Goal: Task Accomplishment & Management: Manage account settings

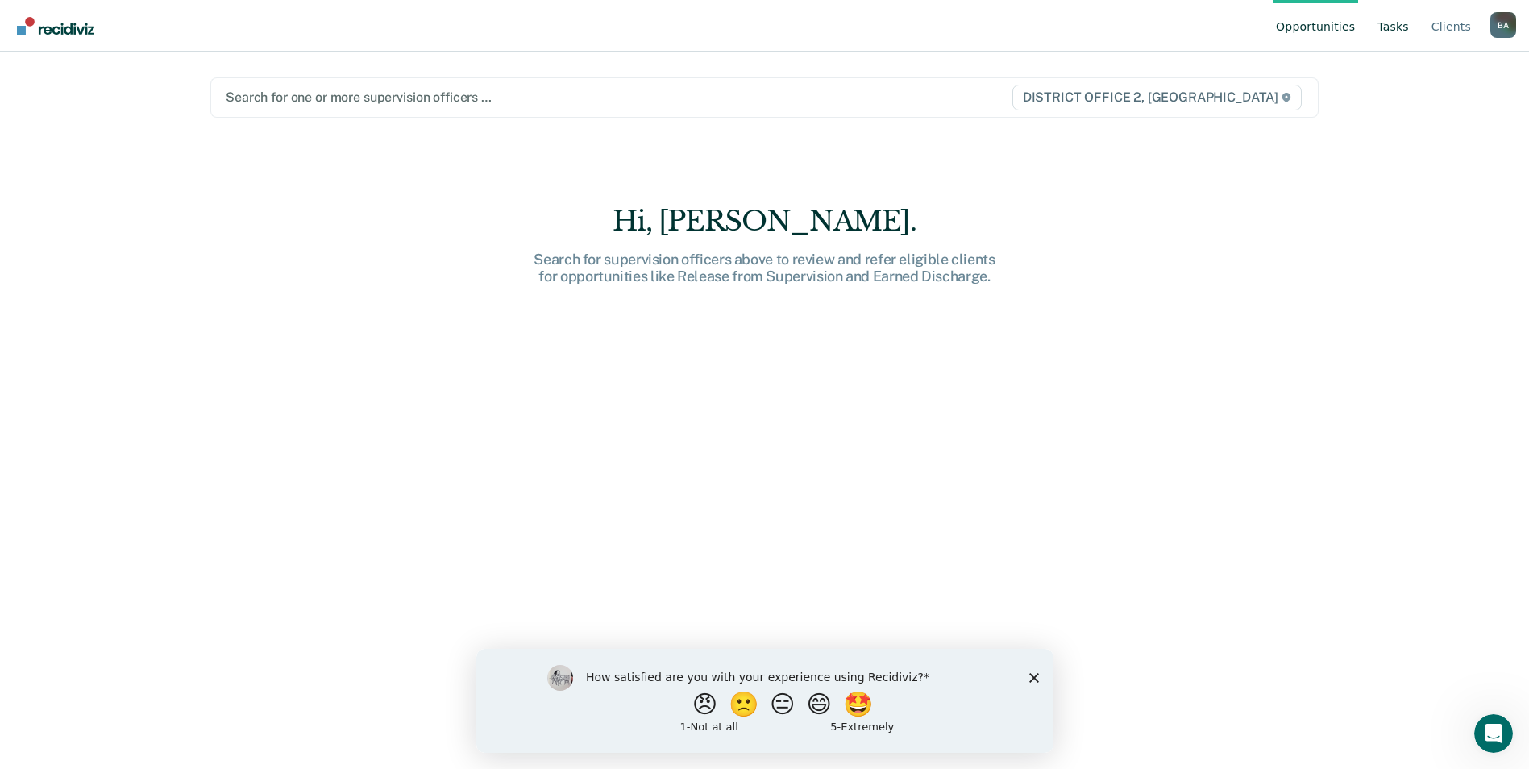
click at [1407, 31] on link "Tasks" at bounding box center [1393, 26] width 38 height 52
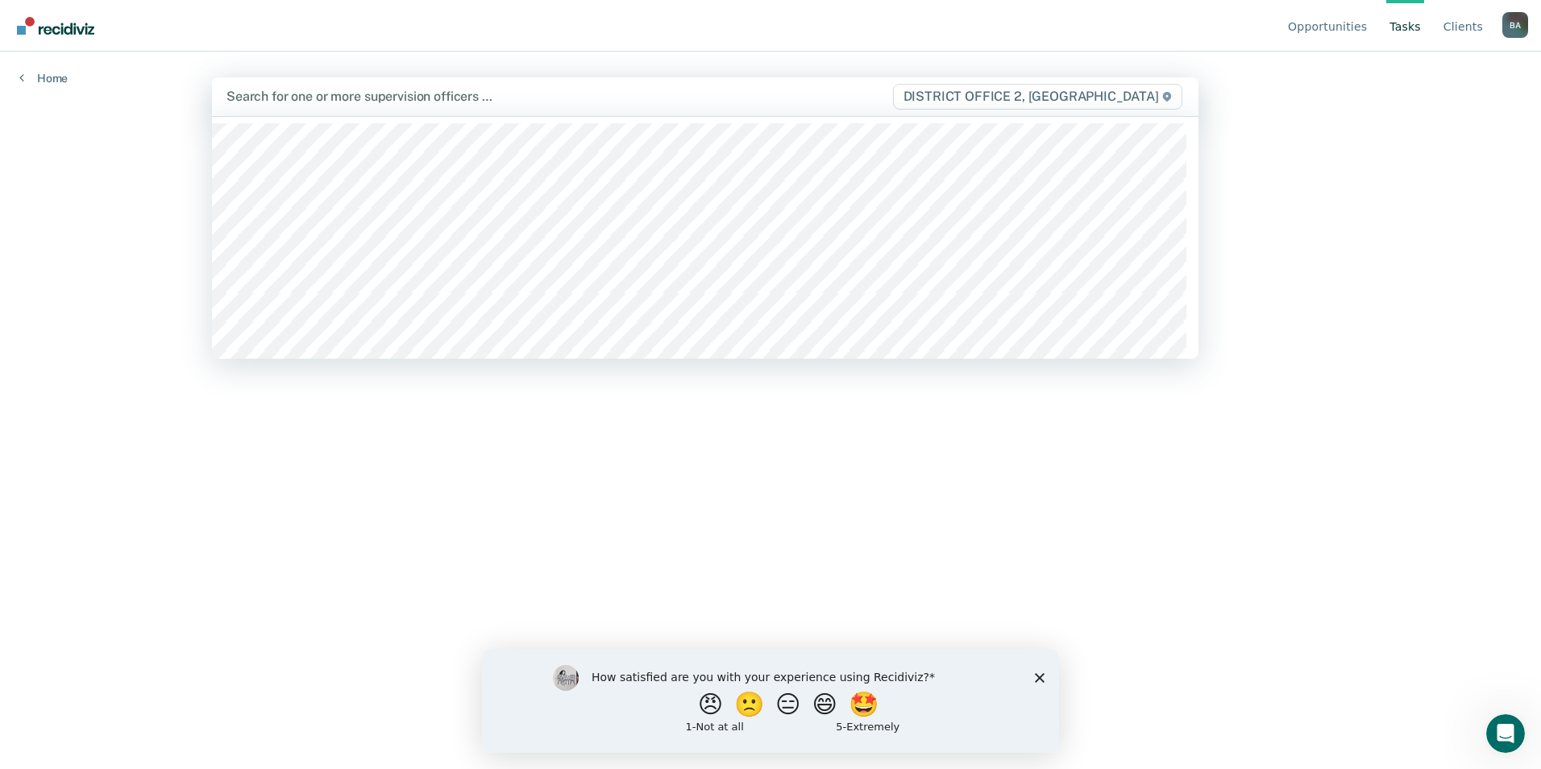
click at [463, 104] on div at bounding box center [558, 96] width 665 height 19
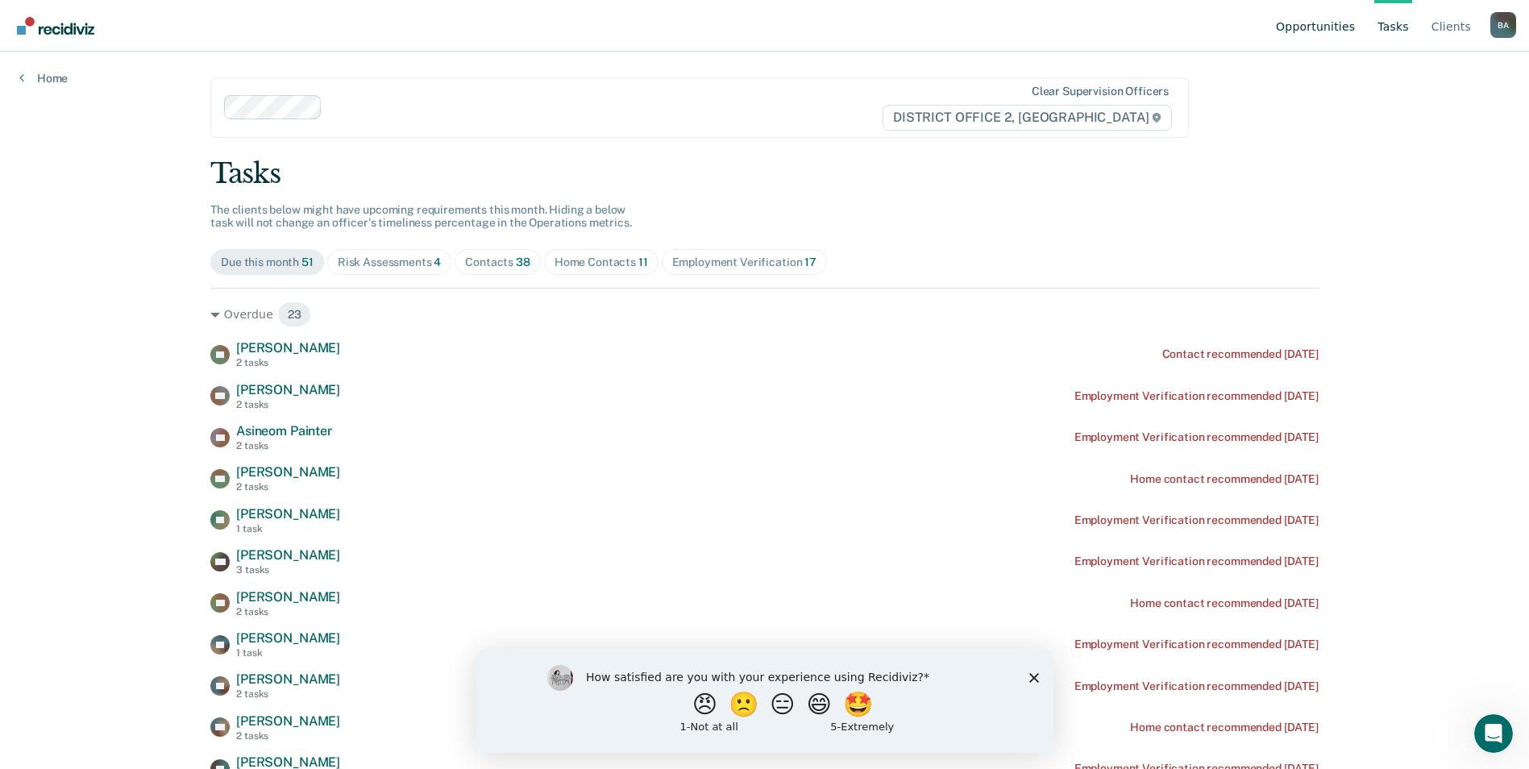
click at [1323, 28] on link "Opportunities" at bounding box center [1315, 26] width 85 height 52
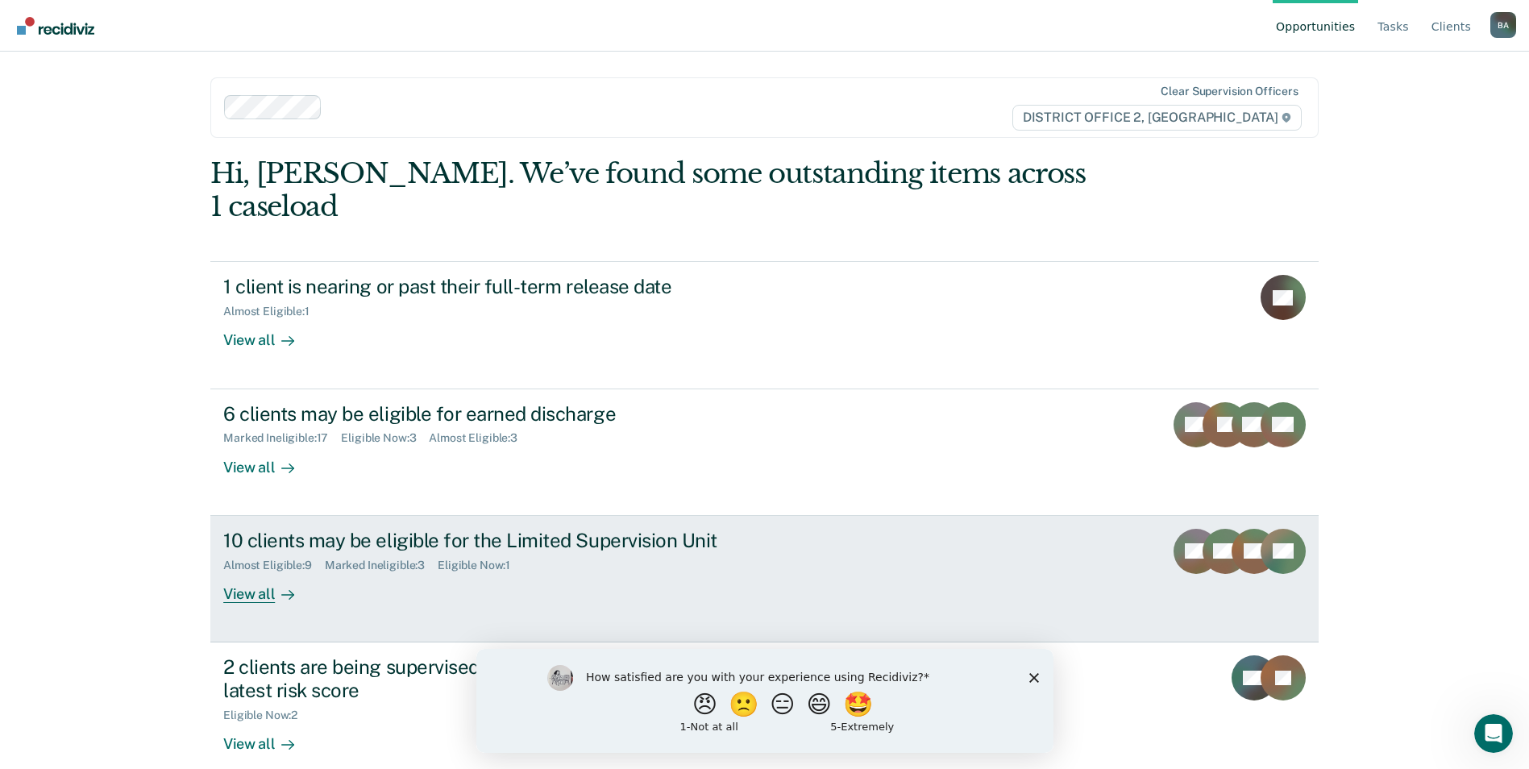
click at [450, 567] on div "10 clients may be eligible for the Limited Supervision Unit Almost Eligible : 9…" at bounding box center [525, 566] width 604 height 74
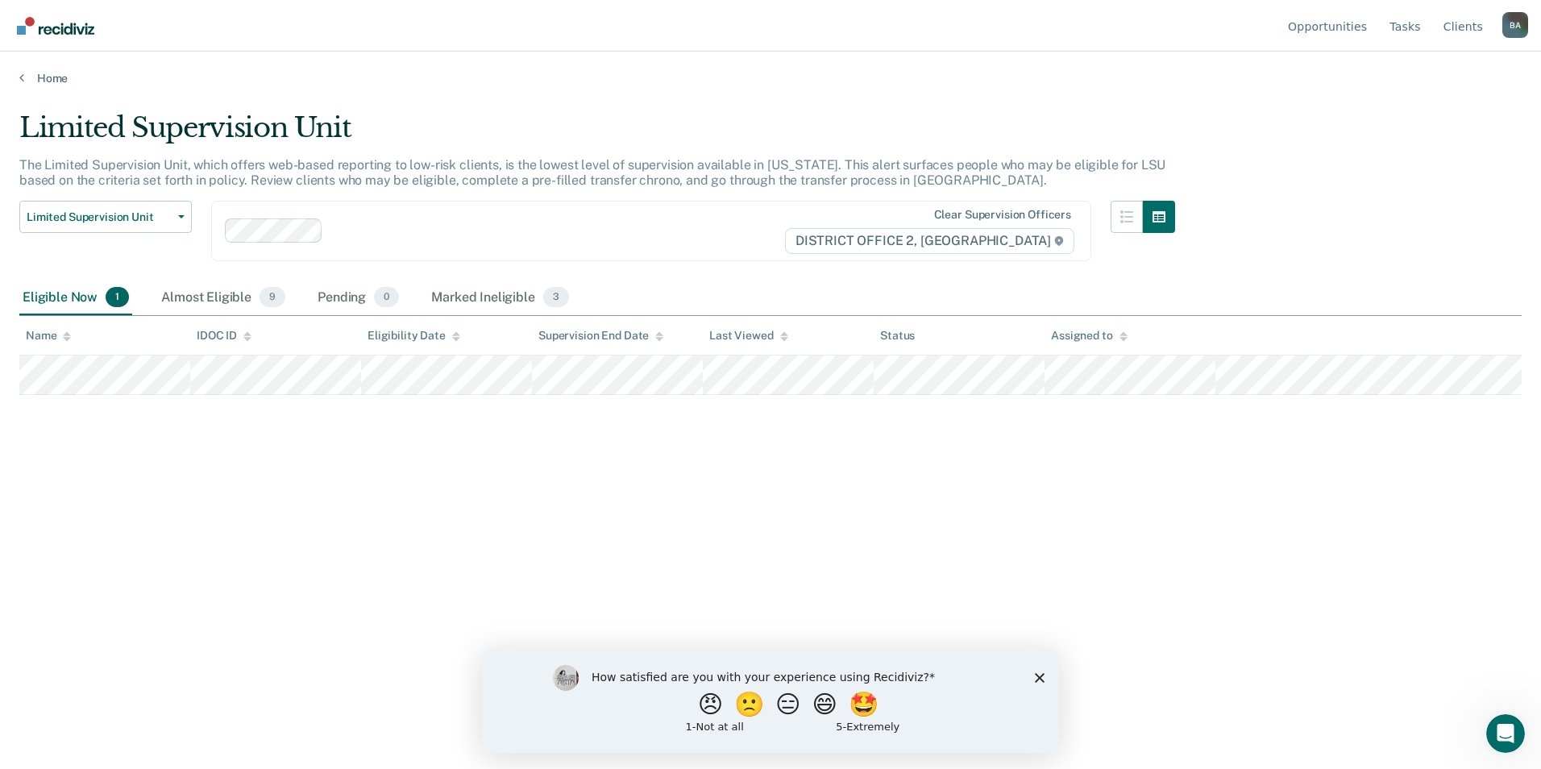
drag, startPoint x: 1038, startPoint y: 679, endPoint x: 1469, endPoint y: 1302, distance: 757.2
click at [1038, 679] on polygon "Close survey" at bounding box center [1040, 677] width 10 height 10
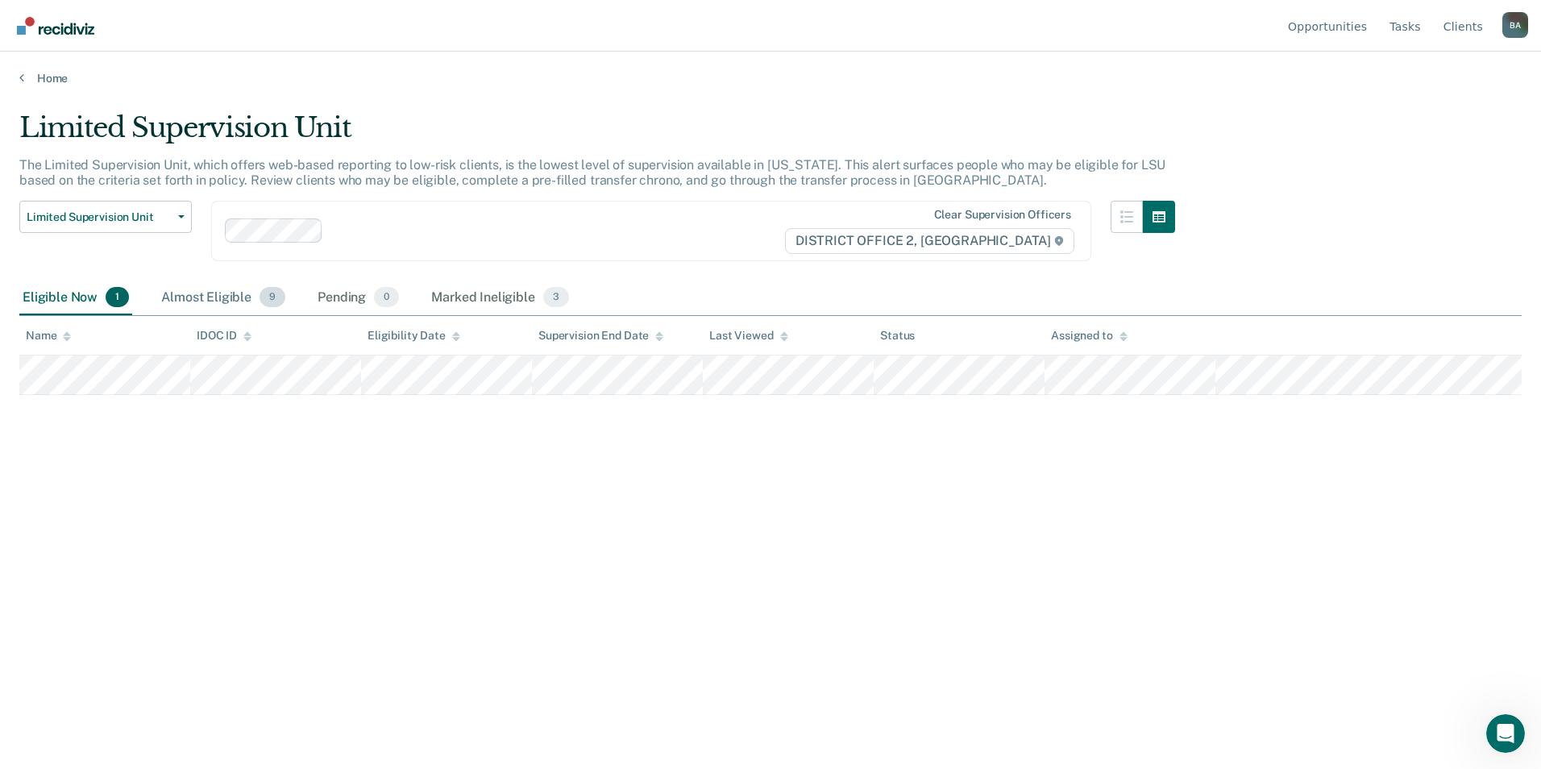
click at [218, 300] on div "Almost Eligible 9" at bounding box center [223, 297] width 131 height 35
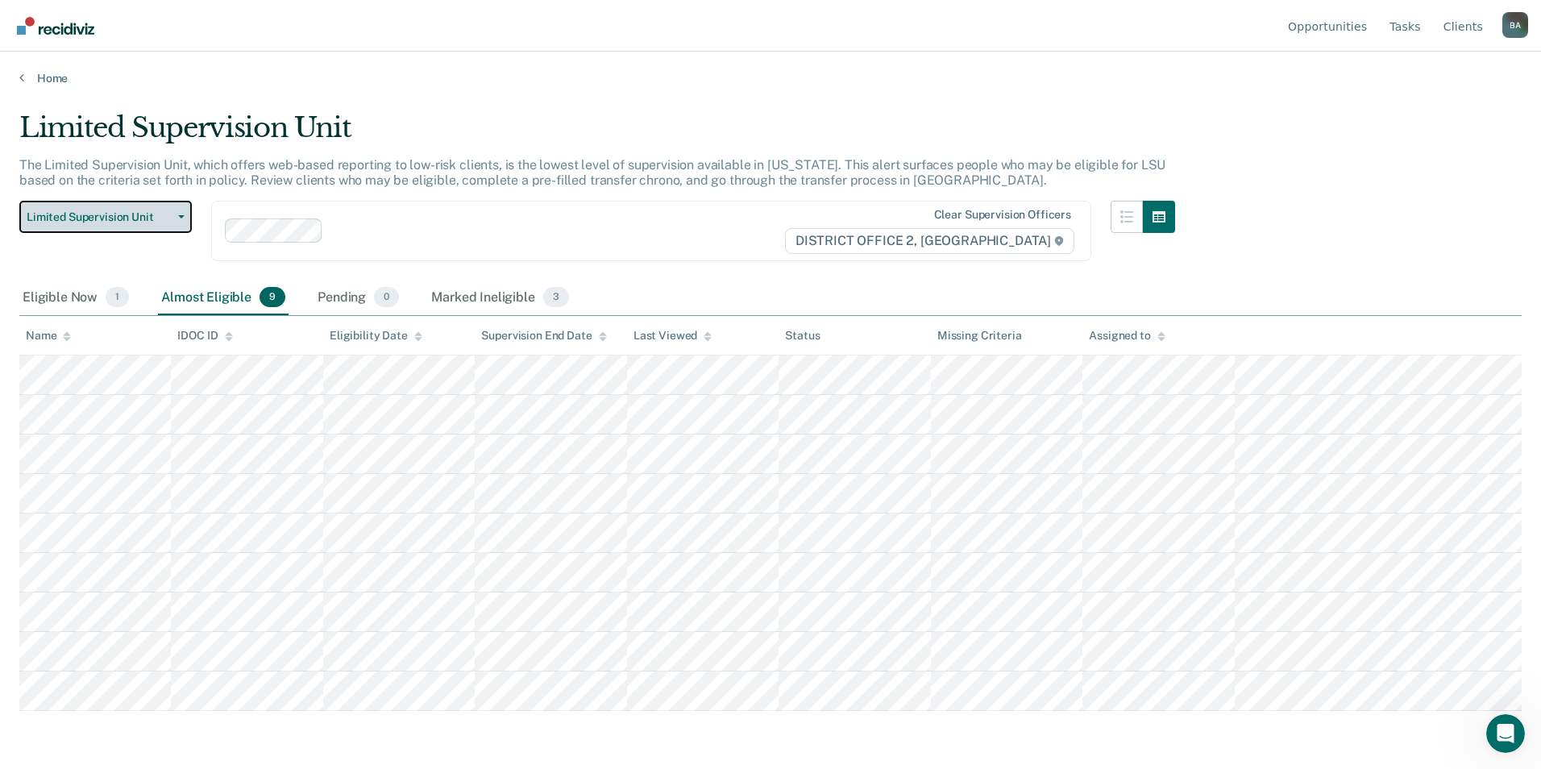
click at [167, 222] on span "Limited Supervision Unit" at bounding box center [99, 217] width 145 height 14
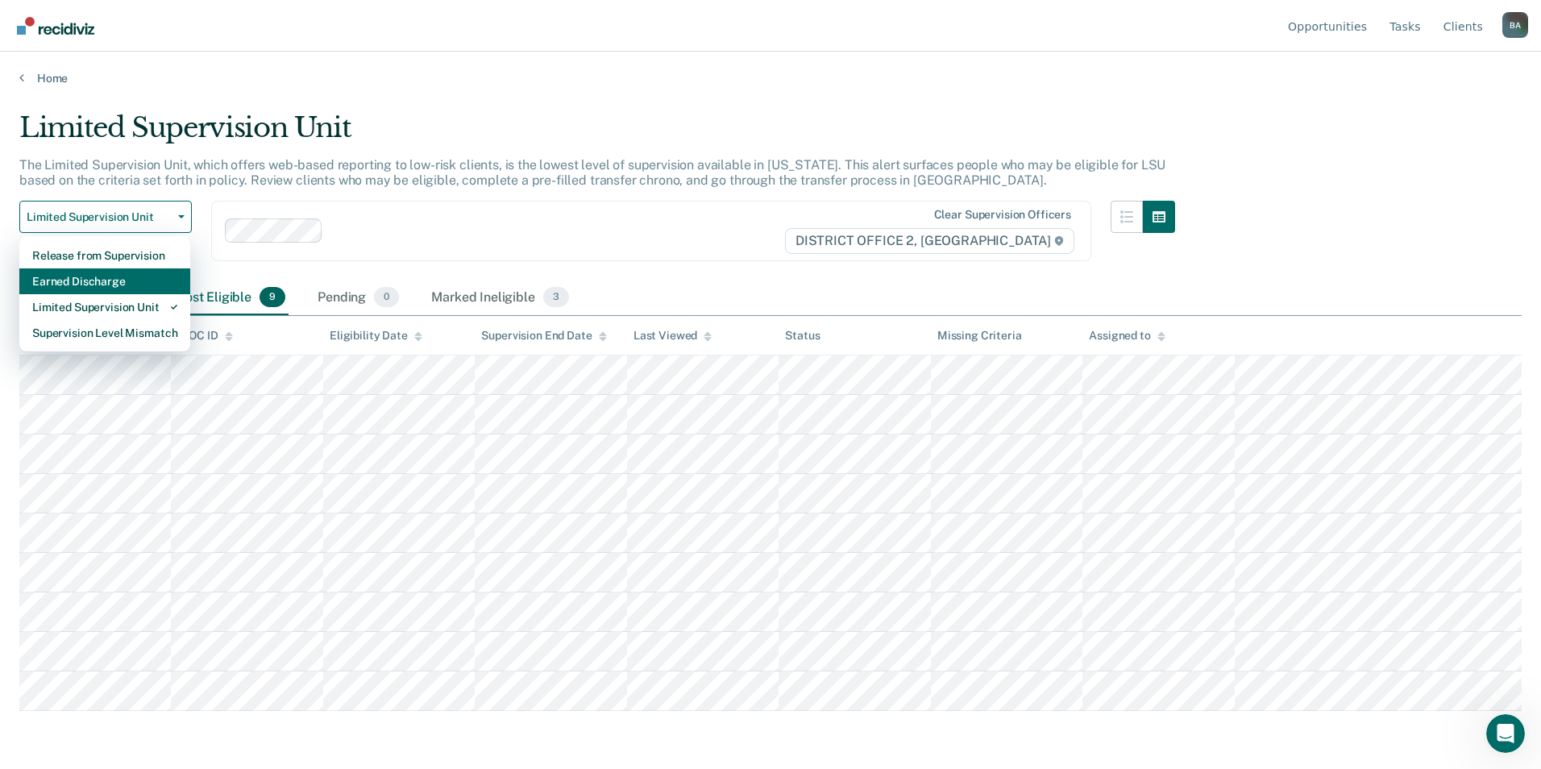
click at [114, 277] on div "Earned Discharge" at bounding box center [104, 281] width 145 height 26
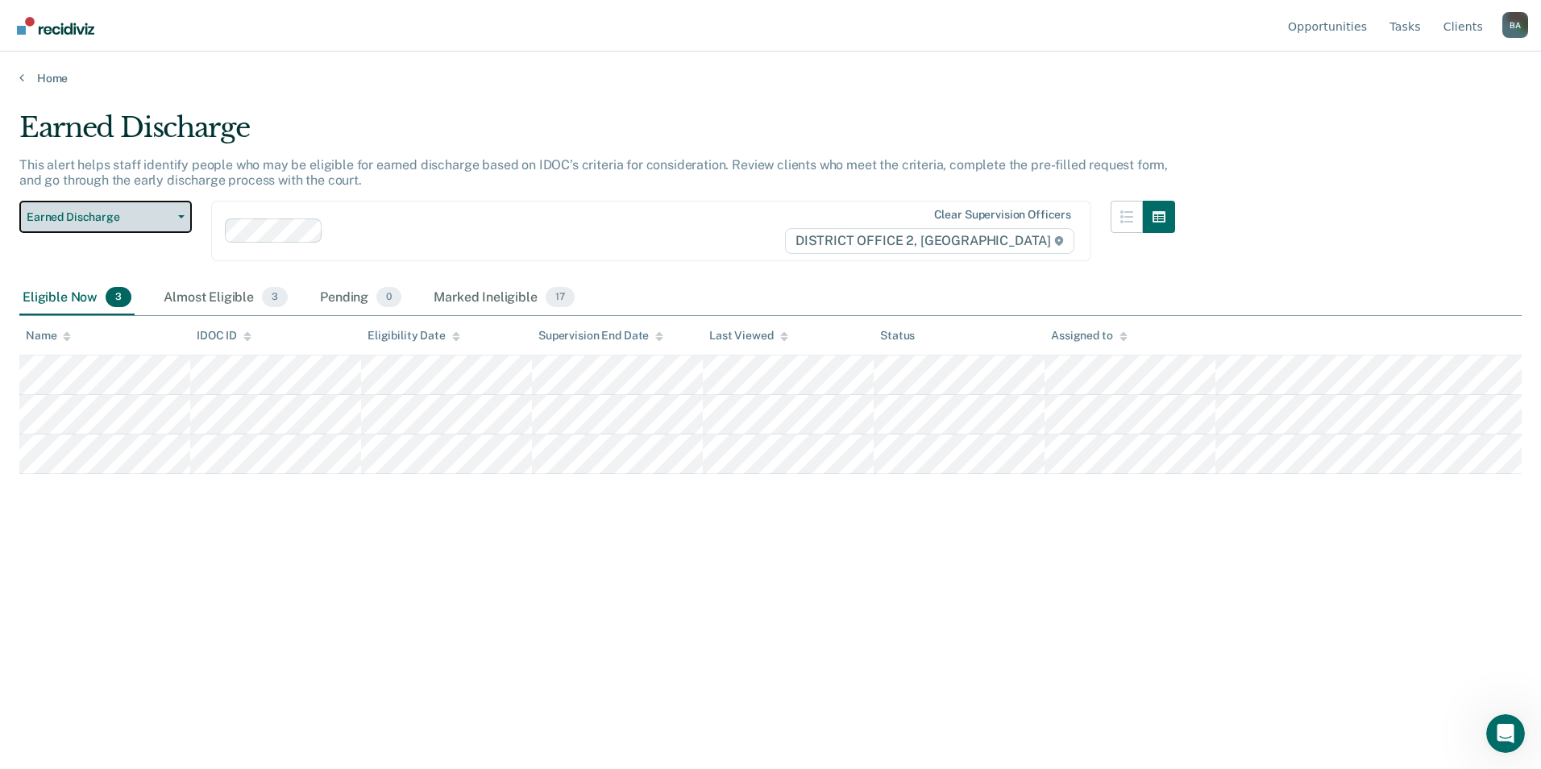
click at [173, 210] on button "Earned Discharge" at bounding box center [105, 217] width 172 height 32
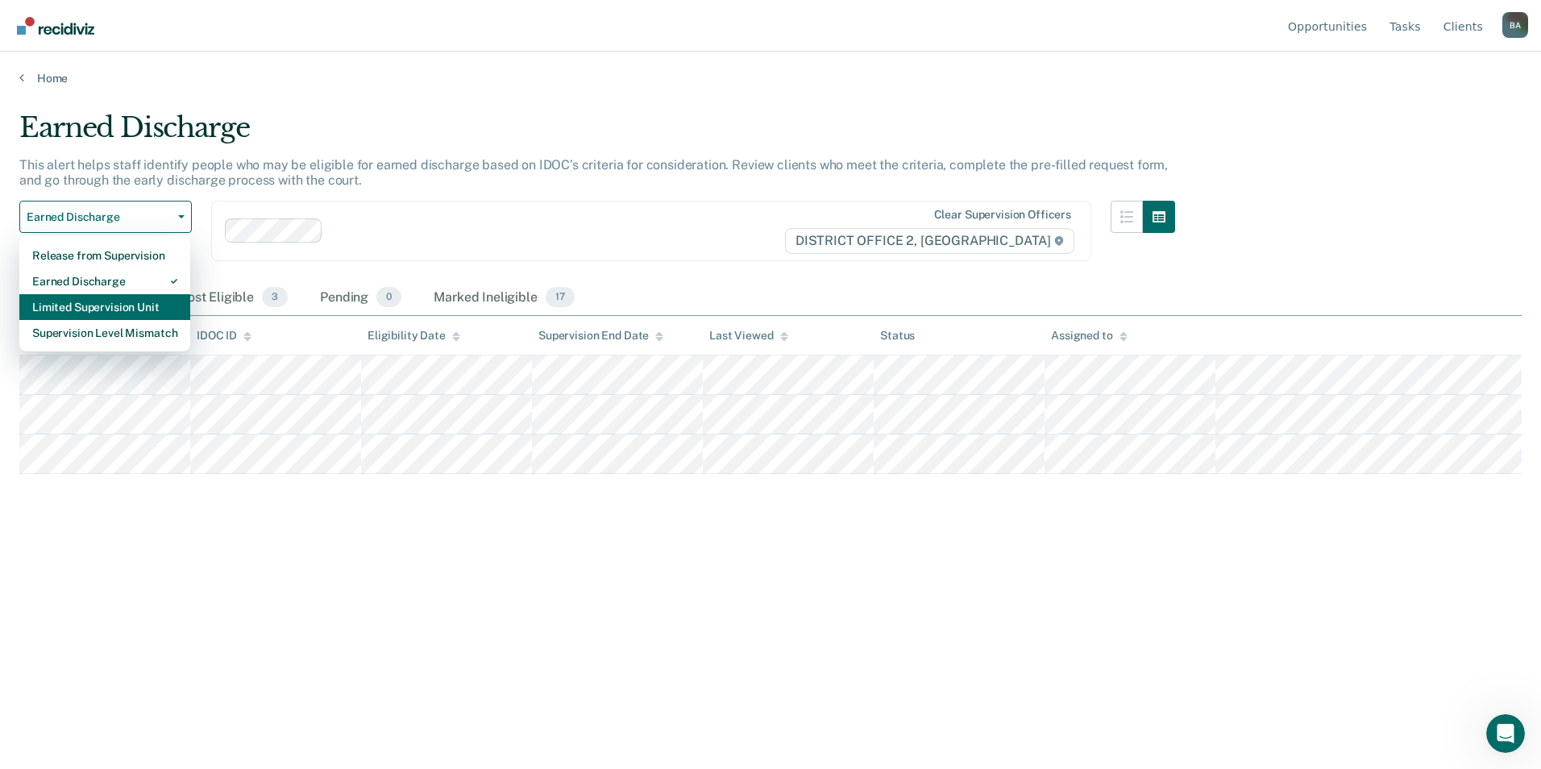
click at [80, 314] on div "Limited Supervision Unit" at bounding box center [104, 307] width 145 height 26
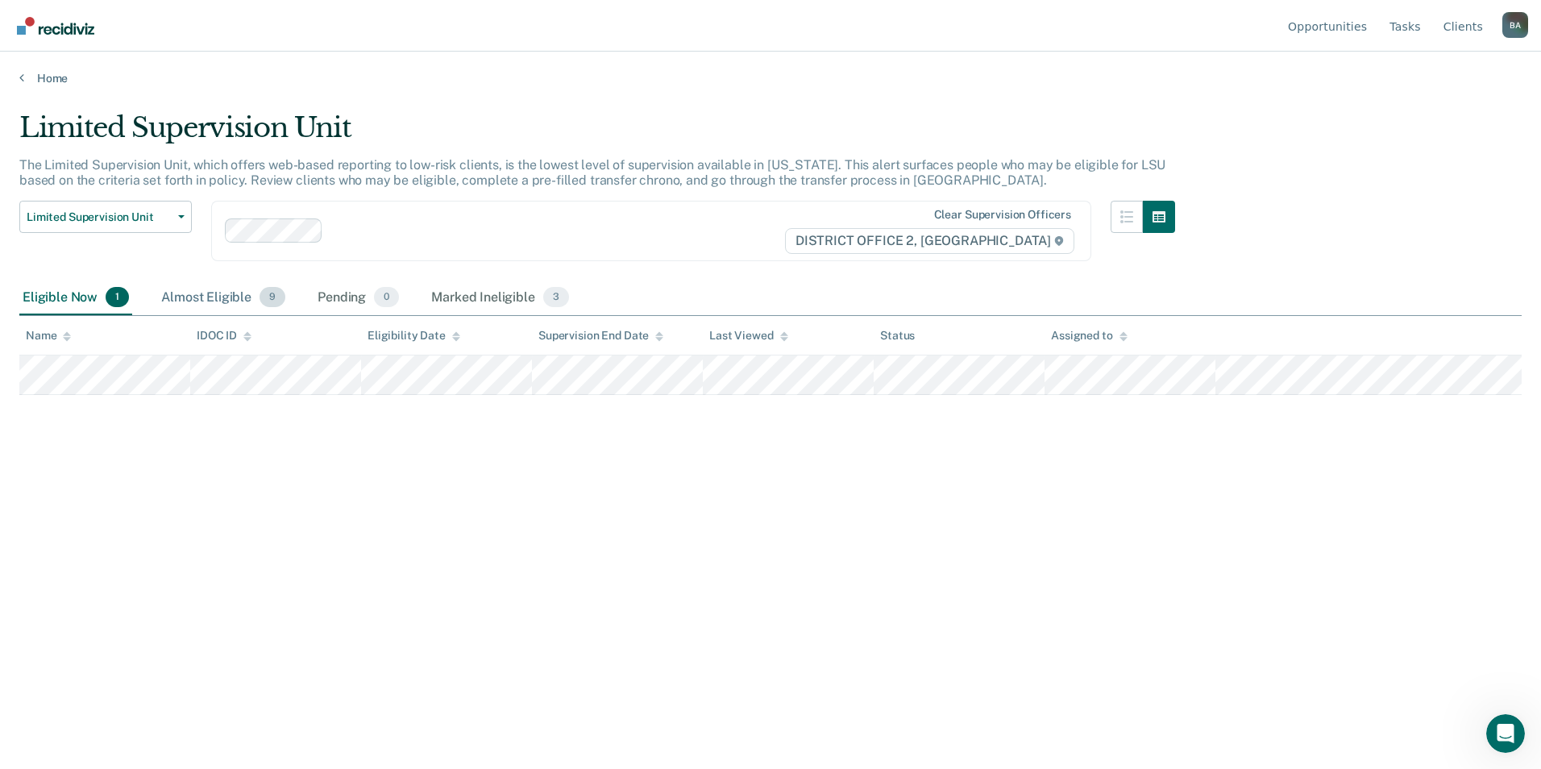
click at [225, 303] on div "Almost Eligible 9" at bounding box center [223, 297] width 131 height 35
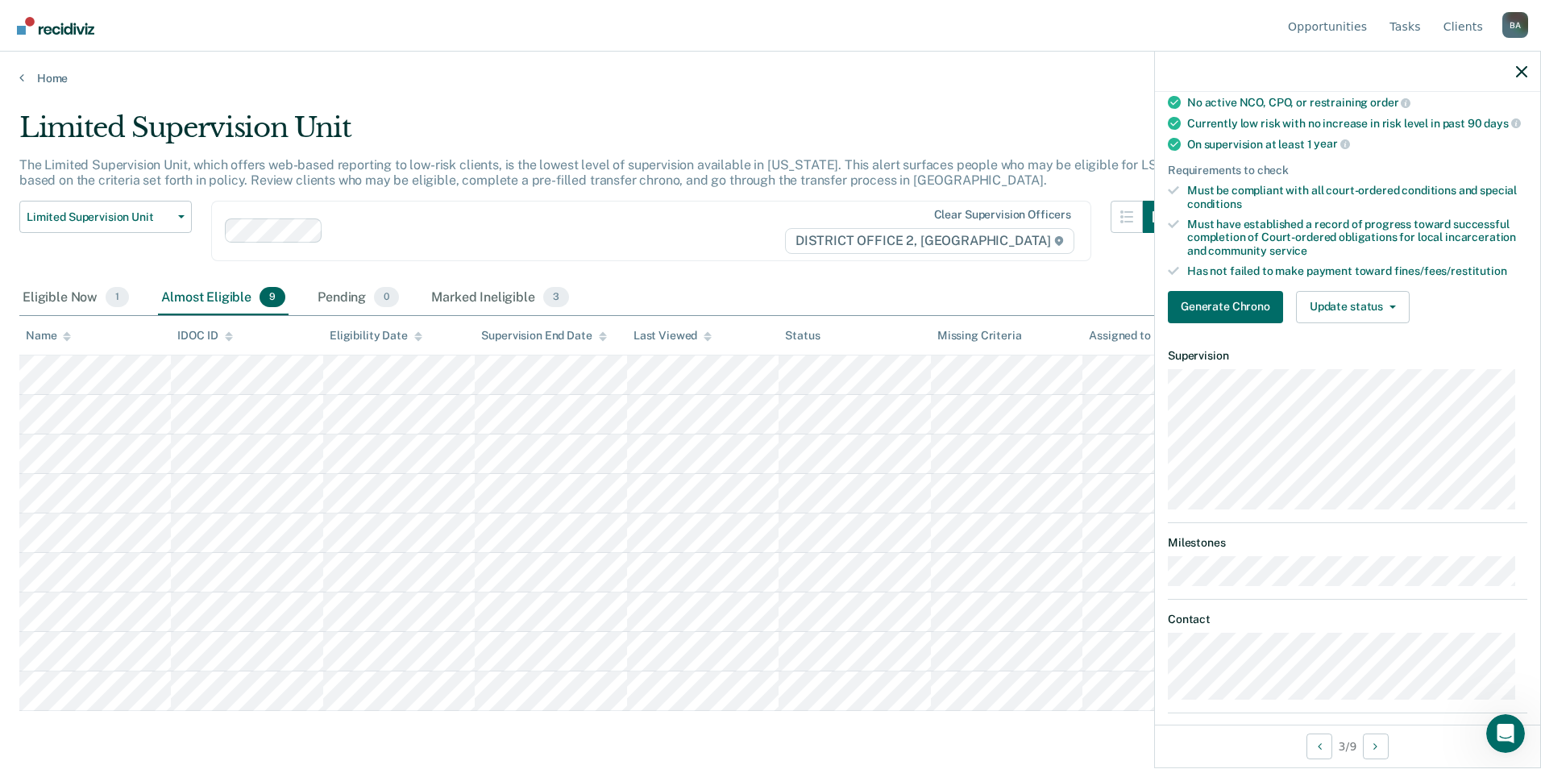
scroll to position [240, 0]
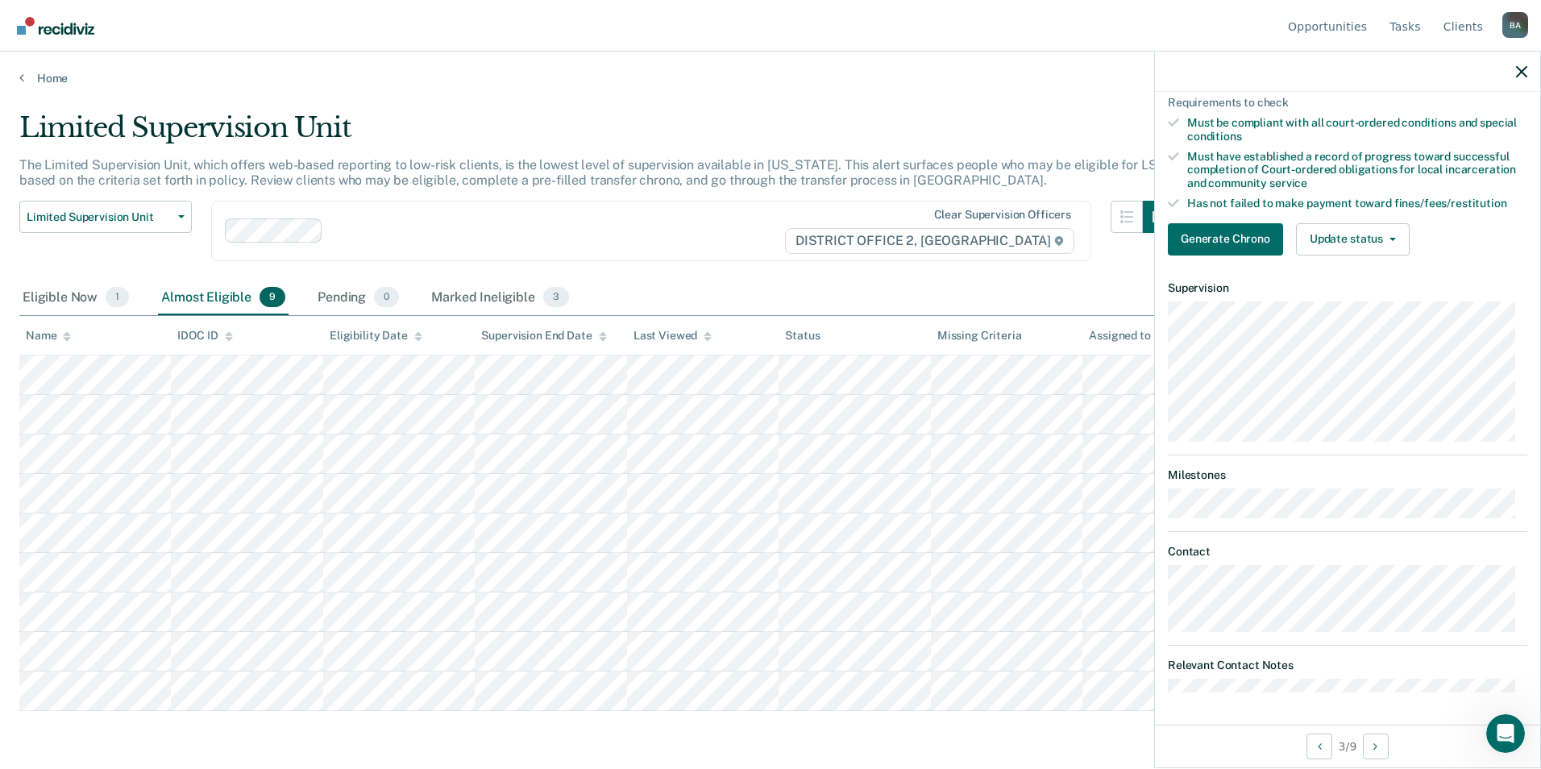
click at [712, 284] on div "Eligible Now 1 Almost Eligible 9 Pending 0 Marked Ineligible 3" at bounding box center [770, 298] width 1502 height 36
click at [1522, 63] on div at bounding box center [1347, 72] width 385 height 40
click at [1524, 71] on icon "button" at bounding box center [1521, 71] width 11 height 11
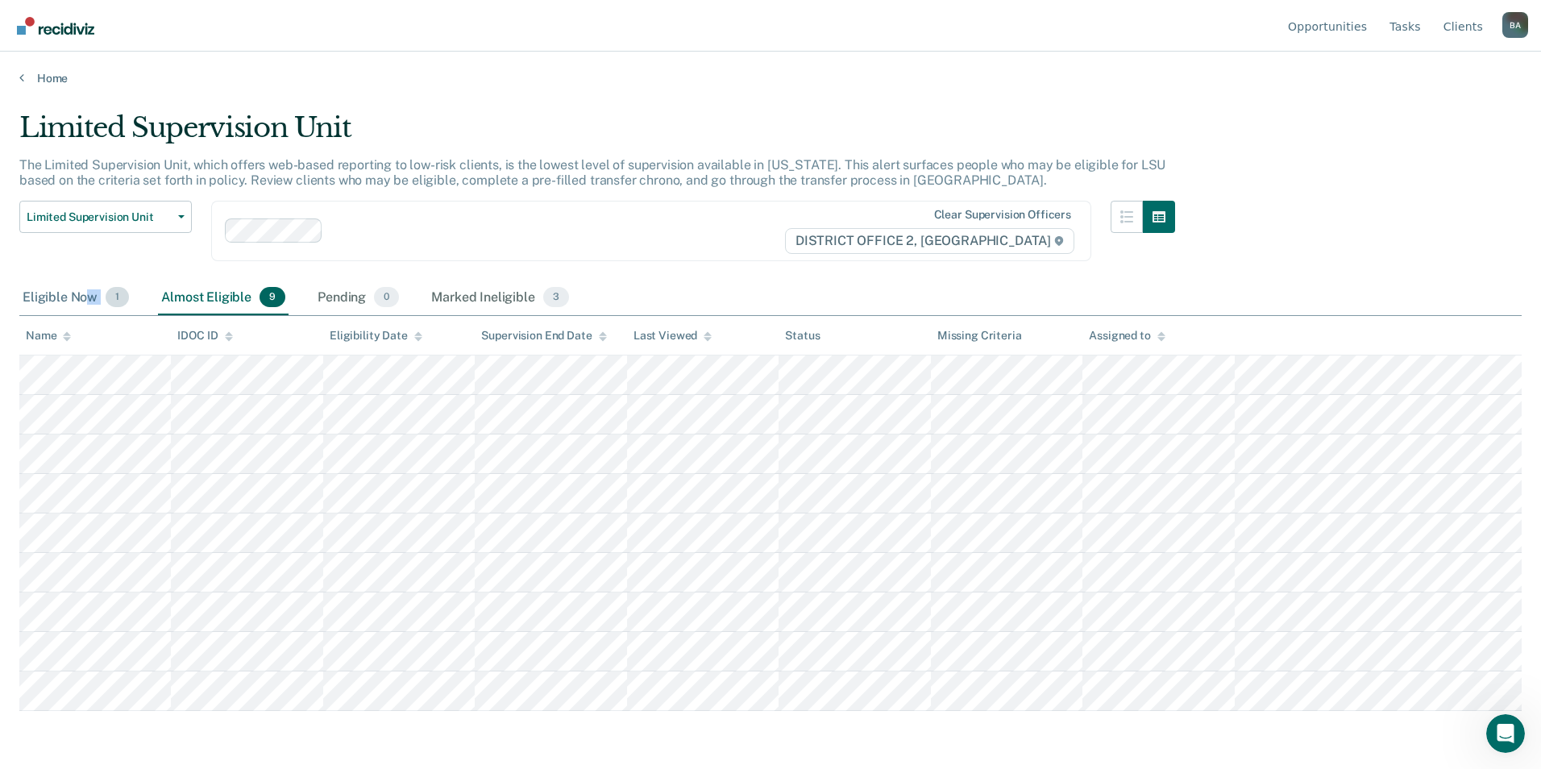
click at [87, 305] on div "Eligible Now 1" at bounding box center [75, 297] width 113 height 35
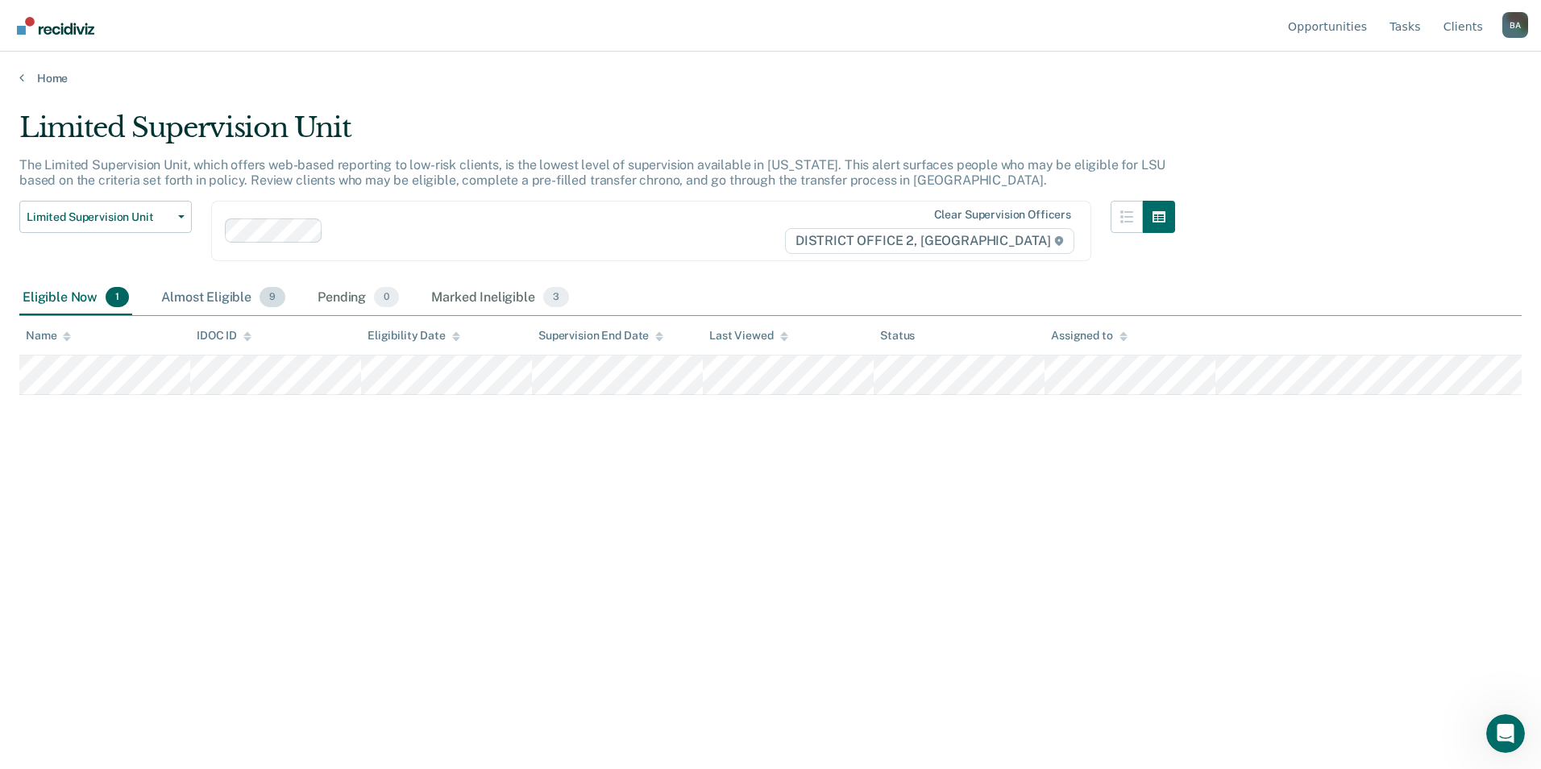
drag, startPoint x: 87, startPoint y: 305, endPoint x: 214, endPoint y: 301, distance: 127.4
click at [214, 301] on div "Almost Eligible 9" at bounding box center [223, 297] width 131 height 35
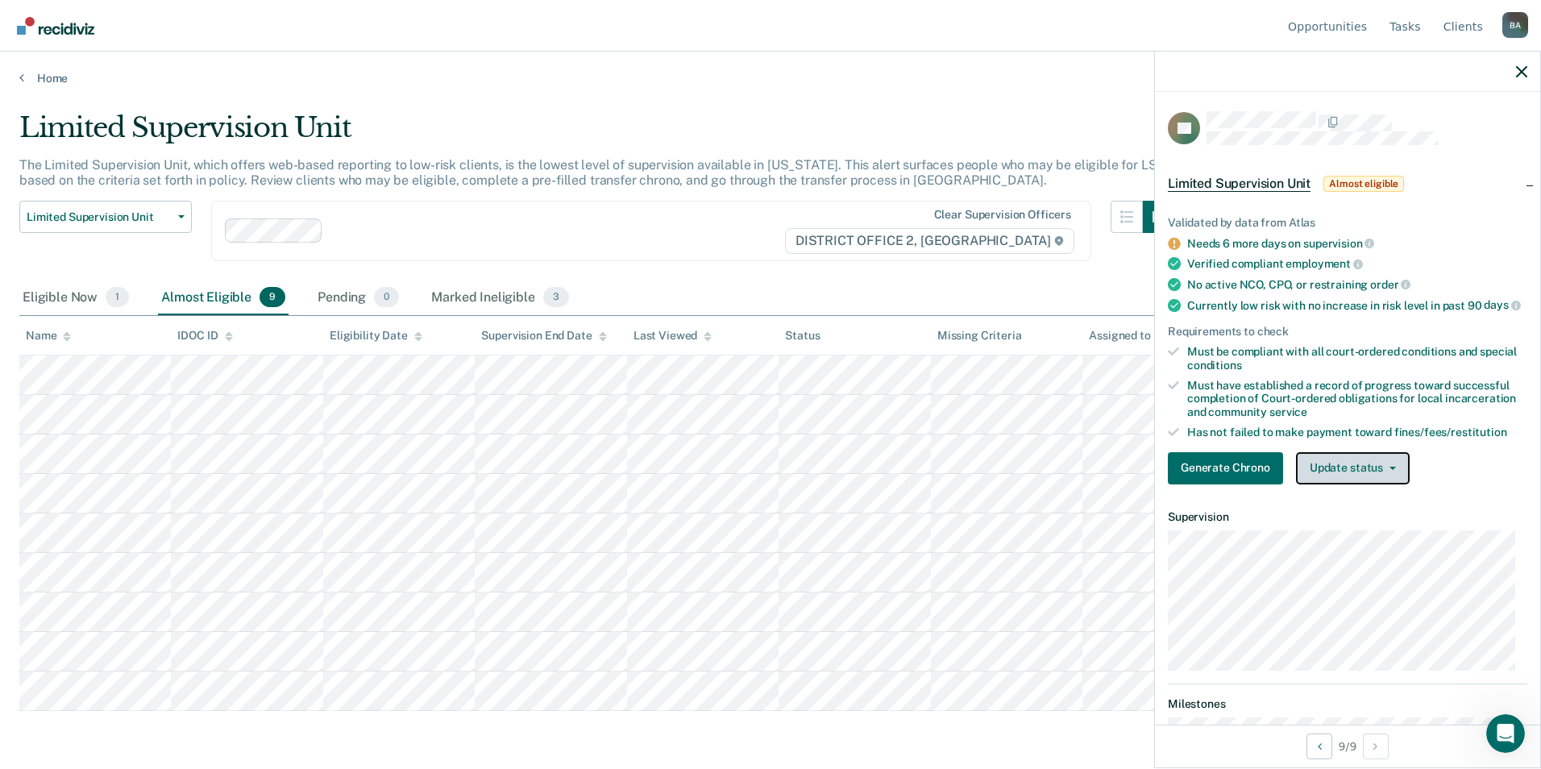
click at [1397, 474] on button "Update status" at bounding box center [1353, 468] width 114 height 32
click at [1479, 480] on div "Generate Chrono Update status Mark Pending Mark Ineligible" at bounding box center [1347, 468] width 359 height 32
click at [1527, 69] on icon "button" at bounding box center [1521, 71] width 11 height 11
click at [1518, 70] on icon "button" at bounding box center [1521, 71] width 11 height 11
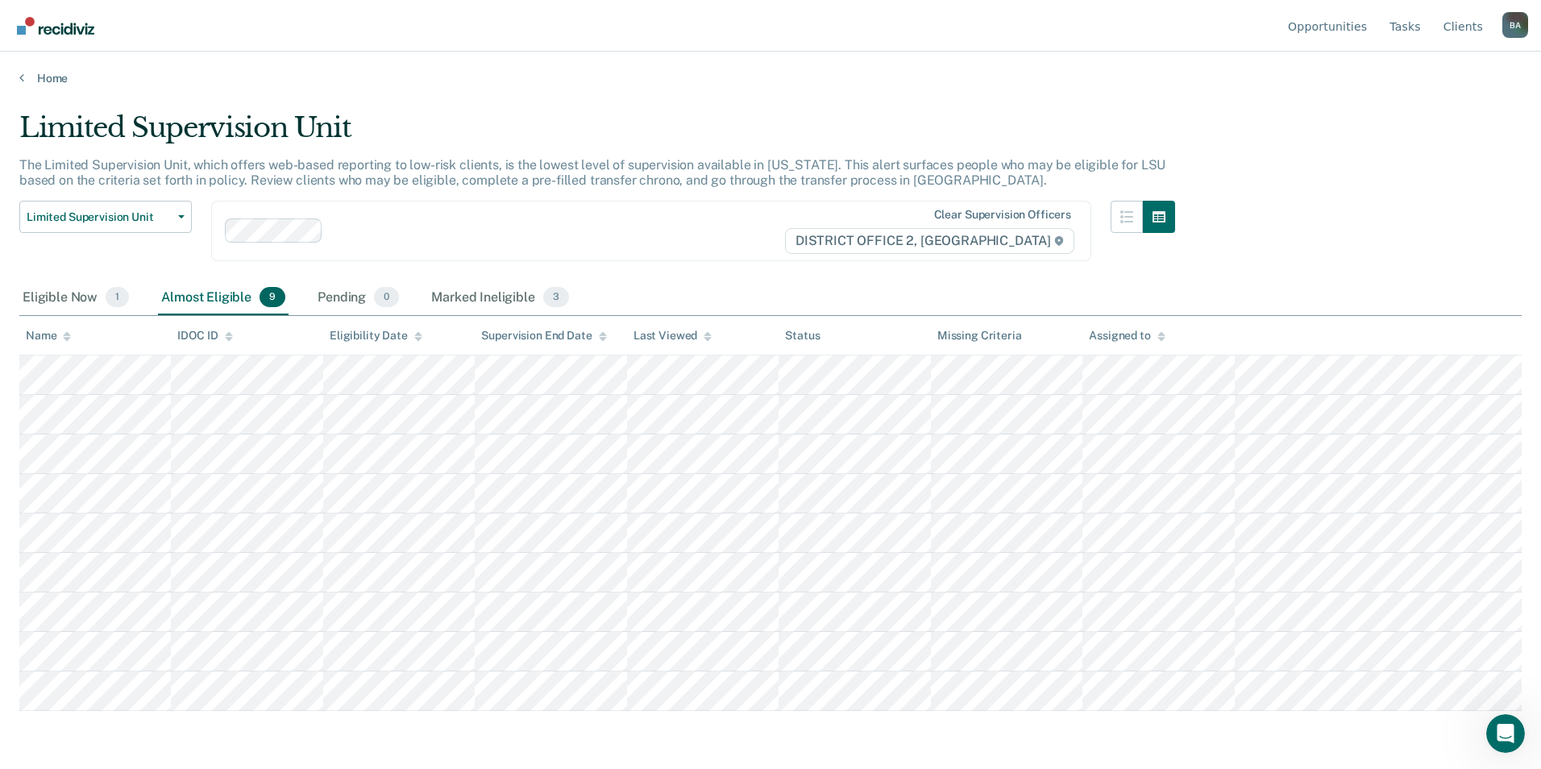
click at [1349, 225] on div "Limited Supervision Unit The Limited Supervision Unit, which offers web-based r…" at bounding box center [770, 379] width 1502 height 537
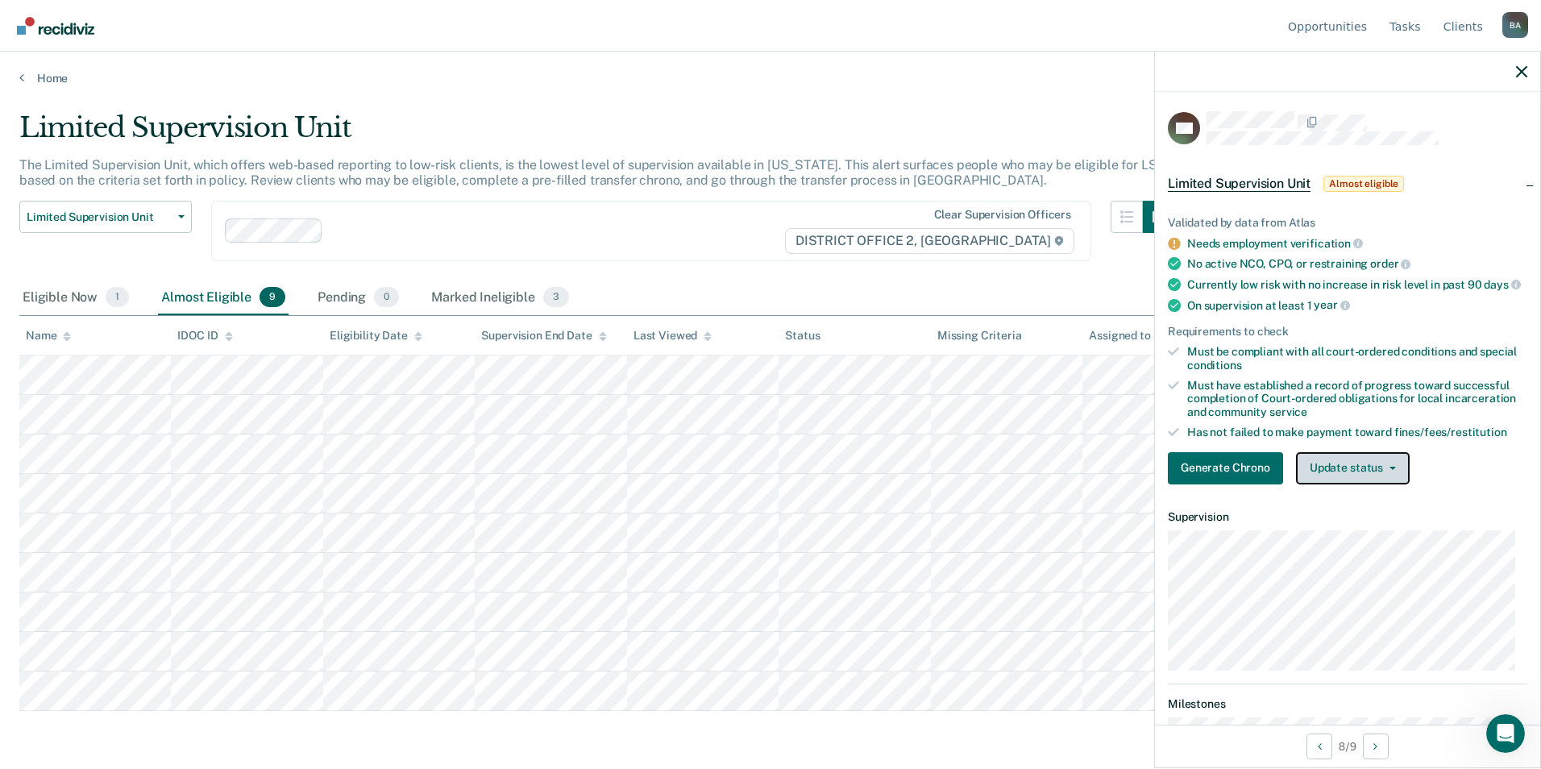
click at [1396, 484] on button "Update status" at bounding box center [1353, 468] width 114 height 32
click at [1515, 181] on div "Limited Supervision Unit Almost eligible" at bounding box center [1347, 184] width 385 height 52
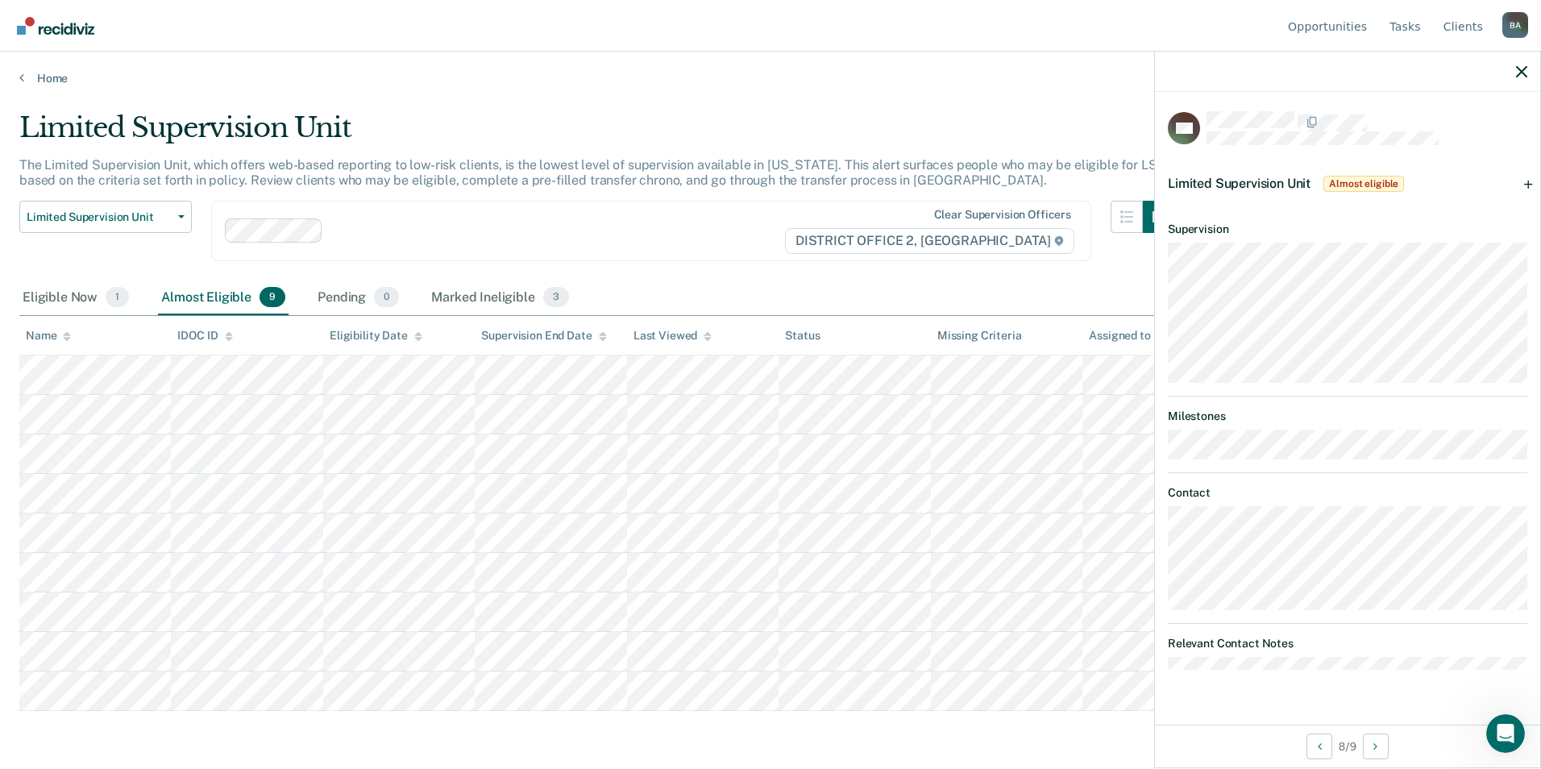
click at [1528, 185] on div "Limited Supervision Unit Almost eligible" at bounding box center [1347, 184] width 385 height 52
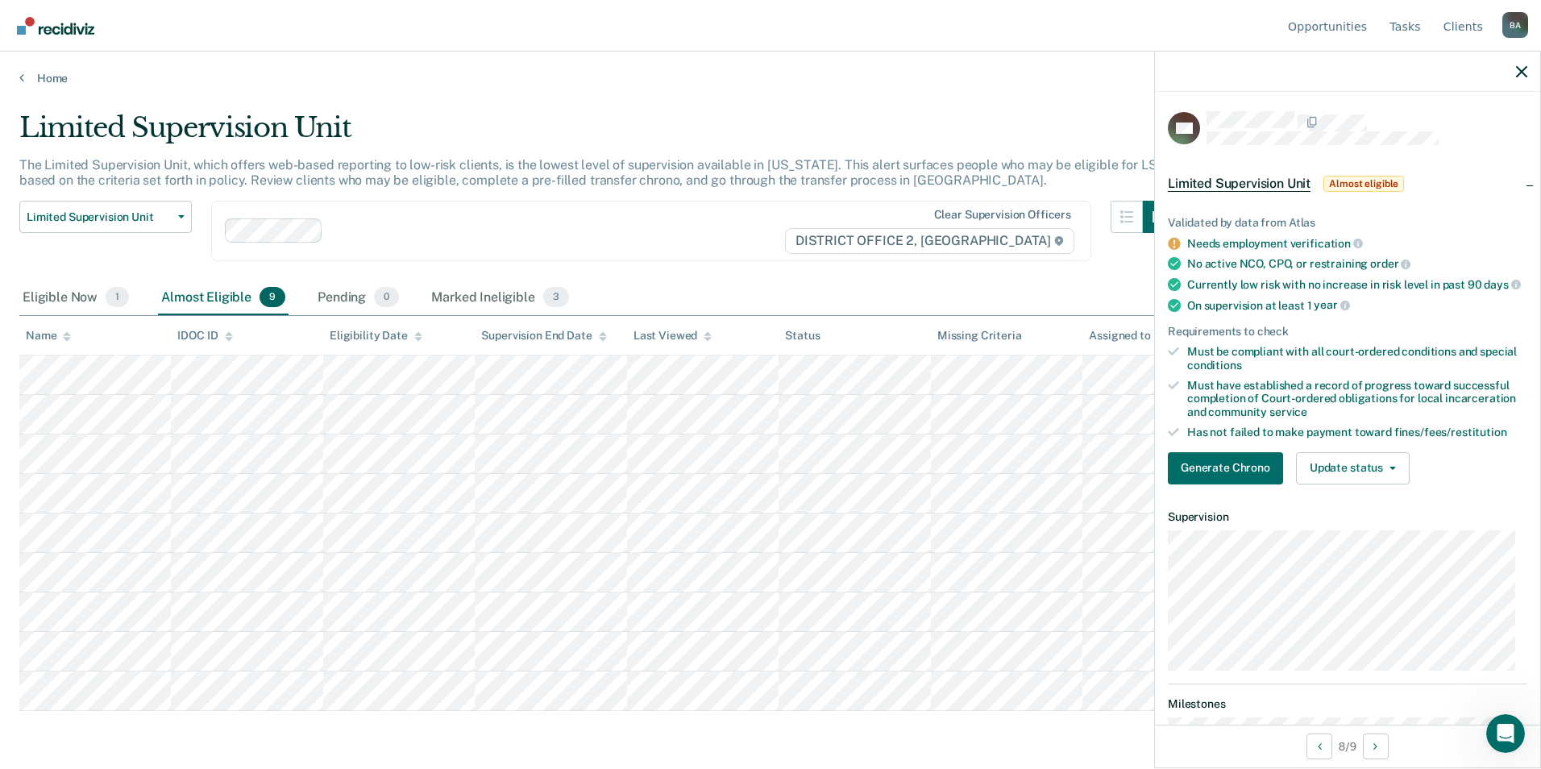
click at [1365, 178] on span "Almost eligible" at bounding box center [1363, 184] width 81 height 16
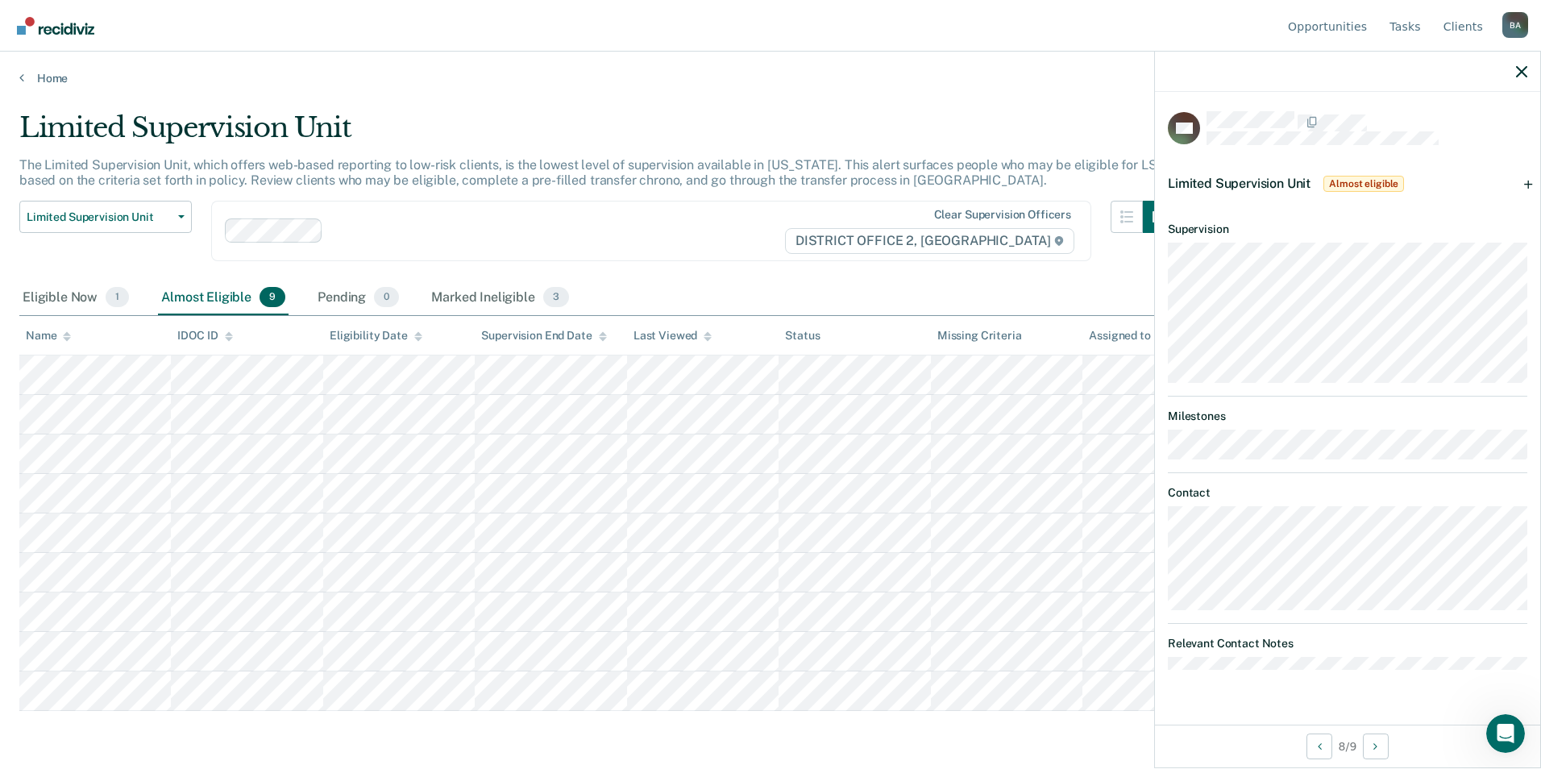
click at [1236, 184] on span "Limited Supervision Unit" at bounding box center [1239, 183] width 143 height 15
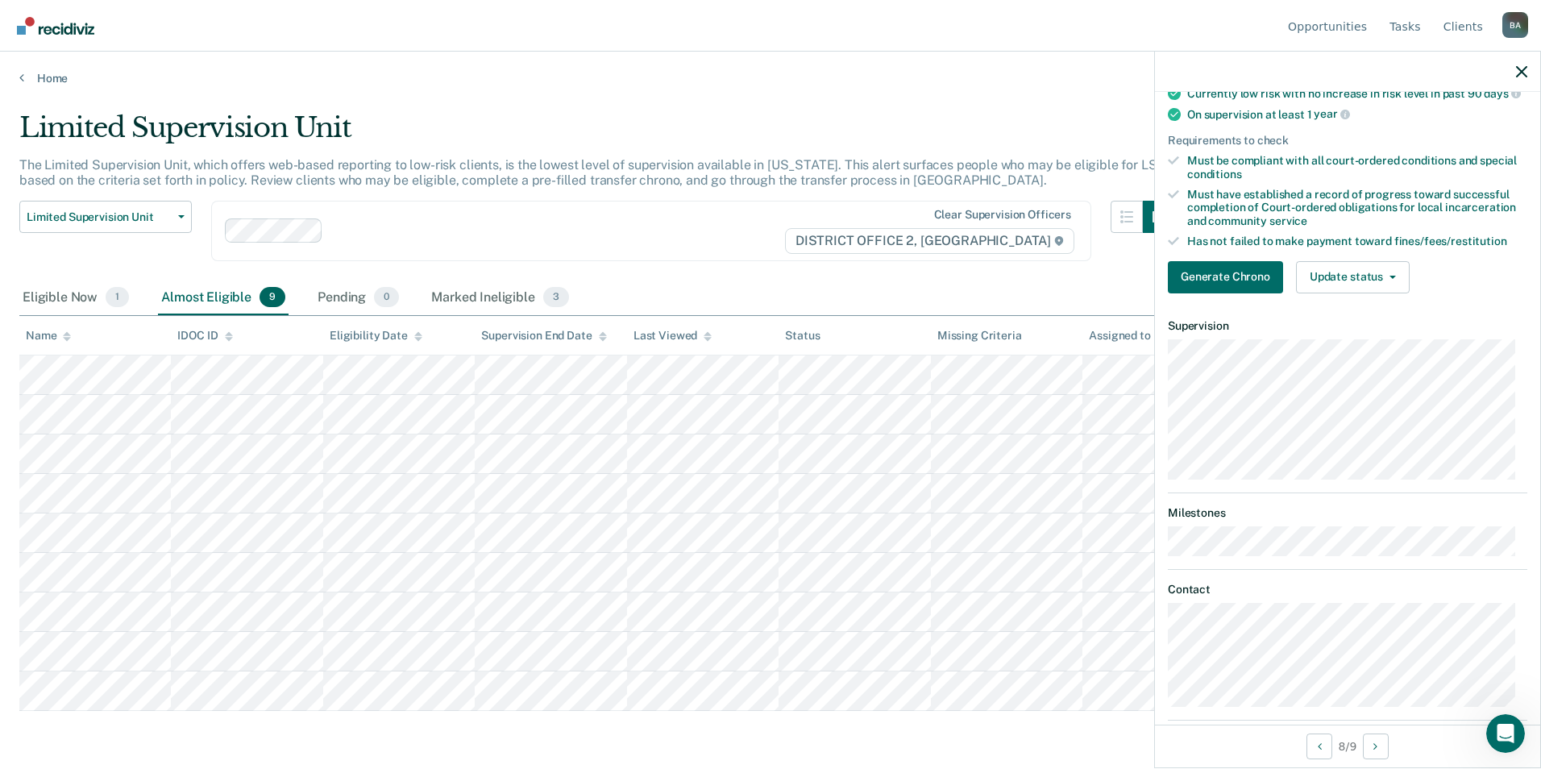
scroll to position [116, 0]
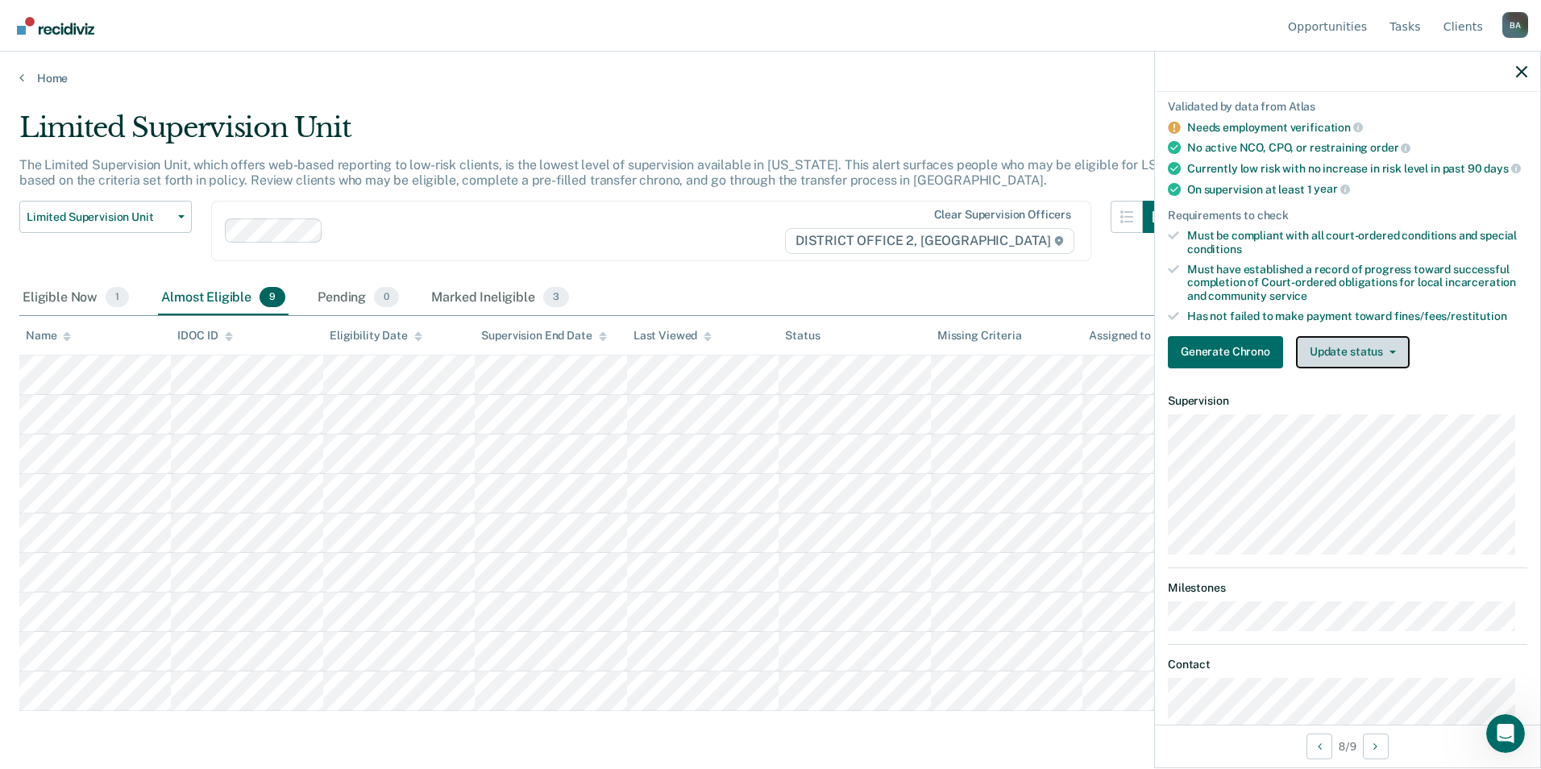
click at [1390, 368] on button "Update status" at bounding box center [1353, 352] width 114 height 32
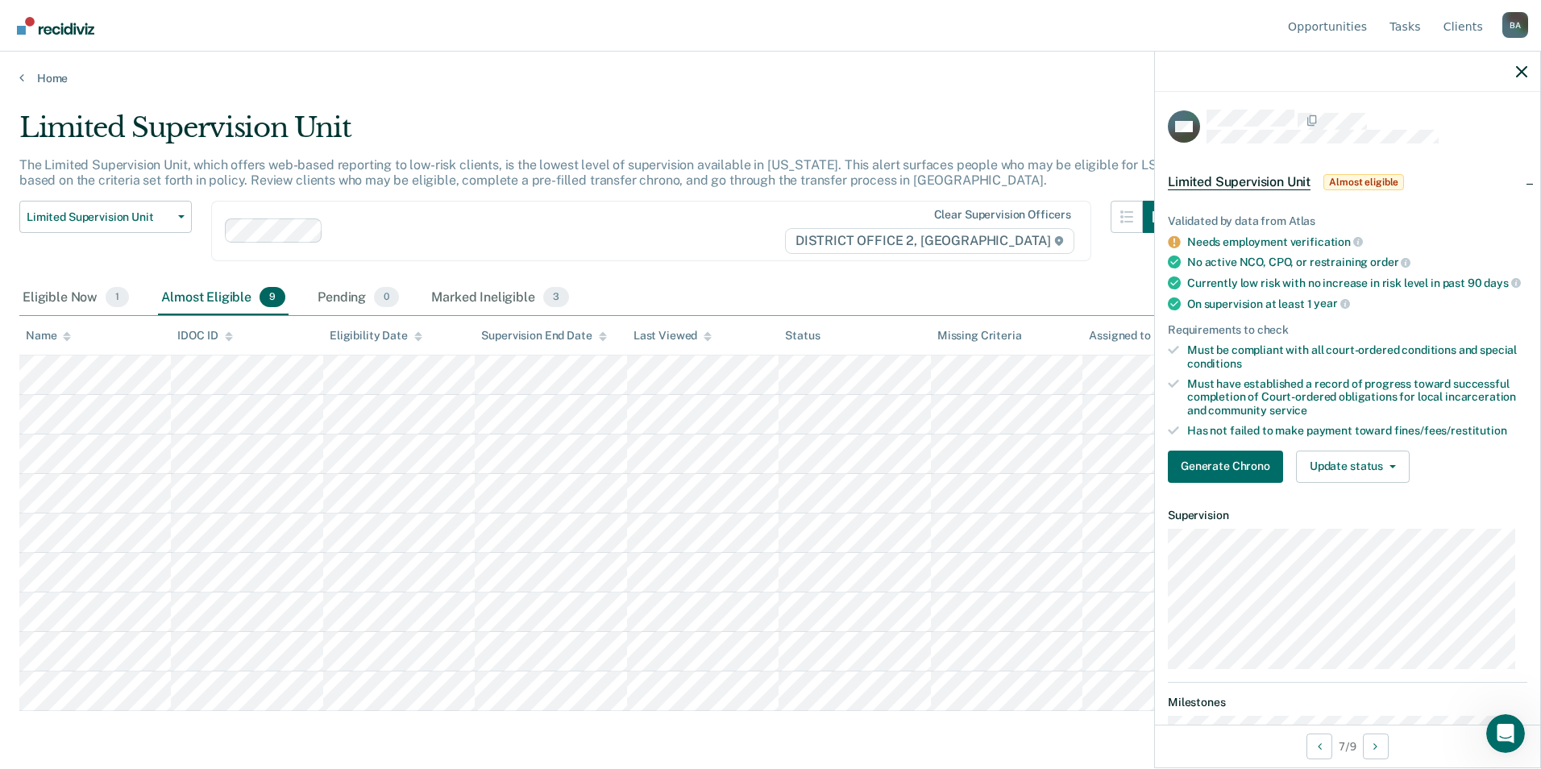
scroll to position [0, 0]
click at [1394, 480] on button "Update status" at bounding box center [1353, 468] width 114 height 32
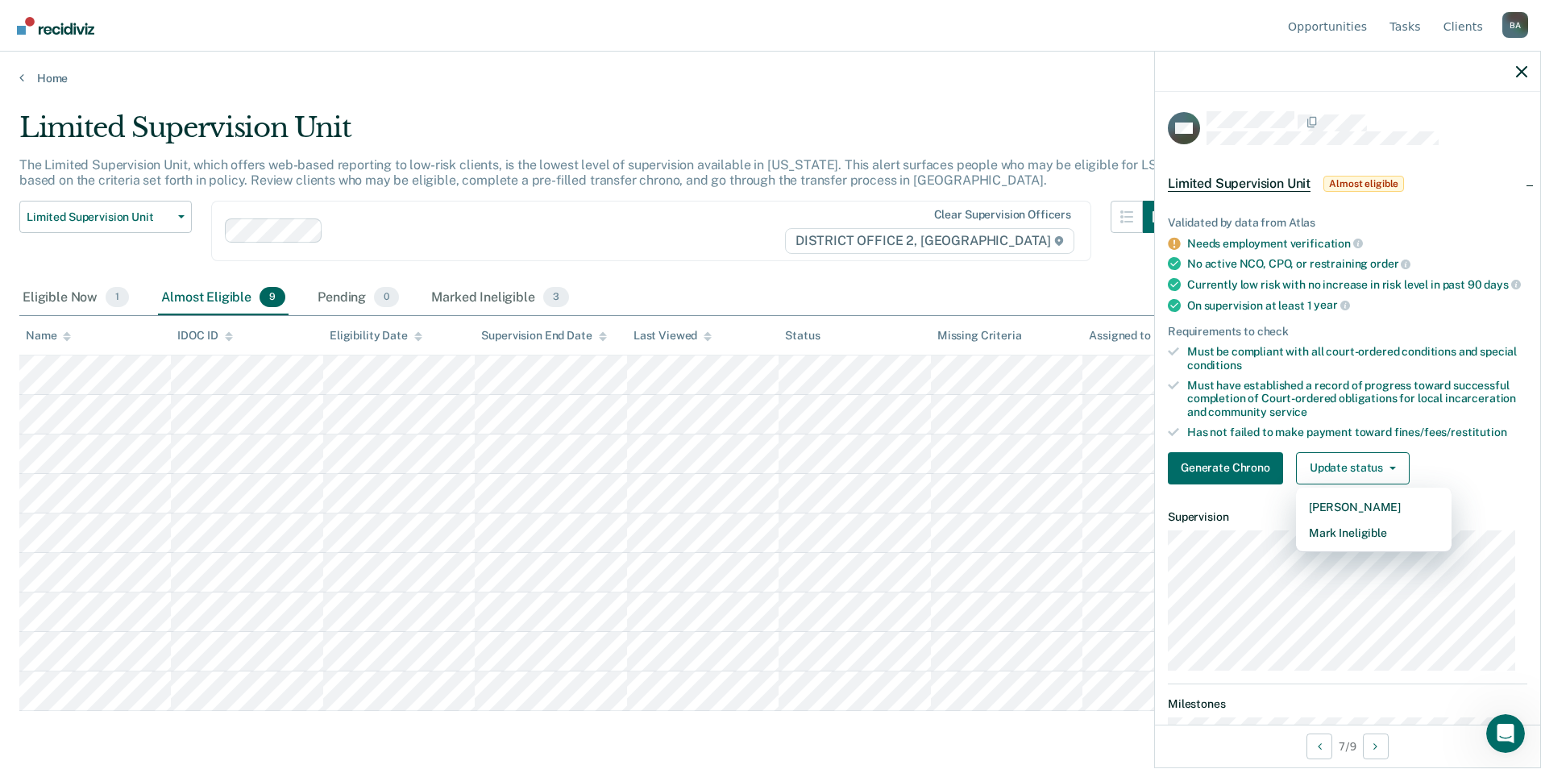
click at [1440, 467] on div "Generate Chrono Update status Mark Pending Mark Ineligible" at bounding box center [1347, 468] width 359 height 32
click at [1390, 484] on button "Update status" at bounding box center [1353, 468] width 114 height 32
click at [1366, 546] on button "Mark Ineligible" at bounding box center [1374, 533] width 156 height 26
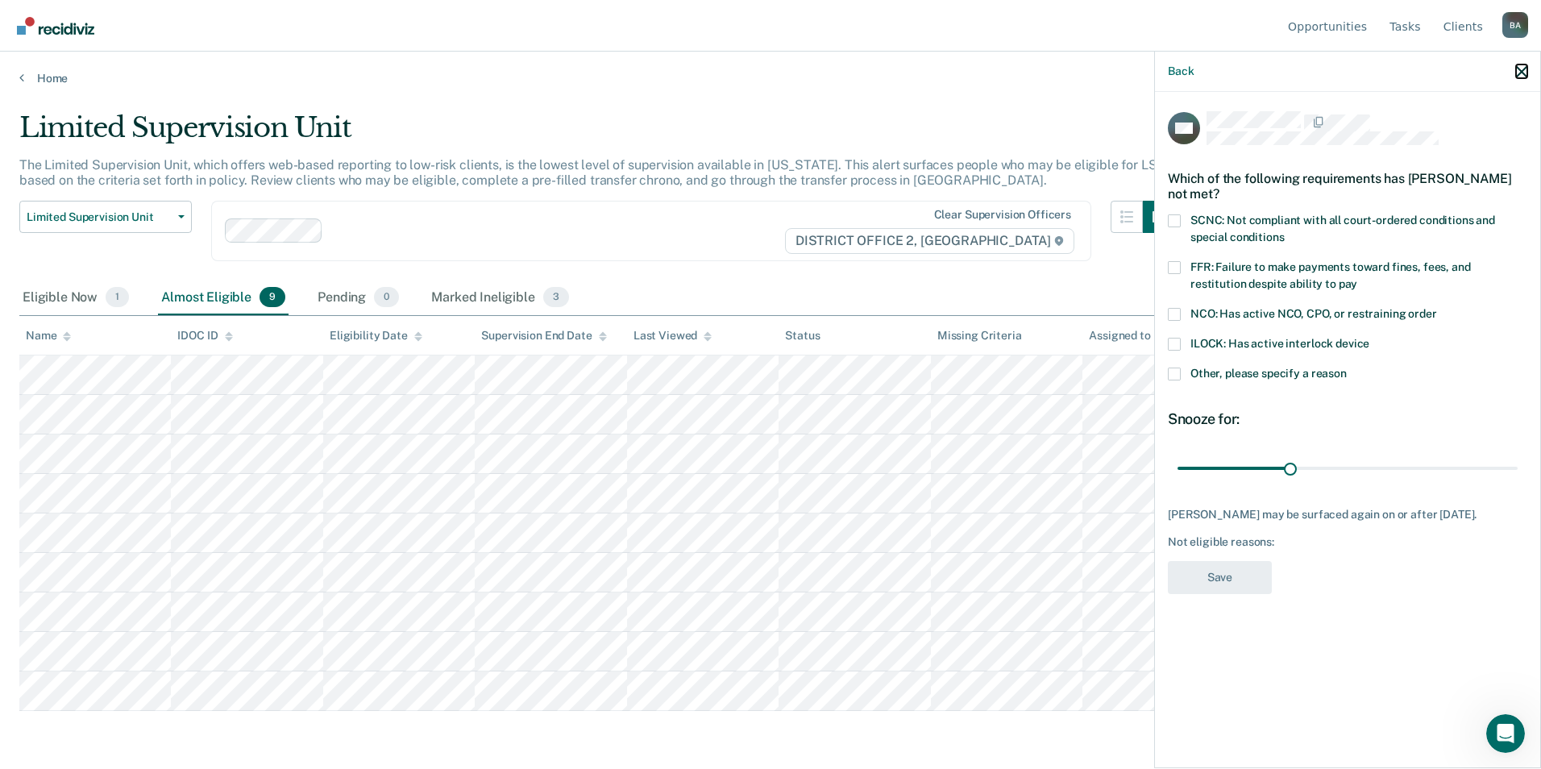
click at [1524, 69] on icon "button" at bounding box center [1521, 71] width 11 height 11
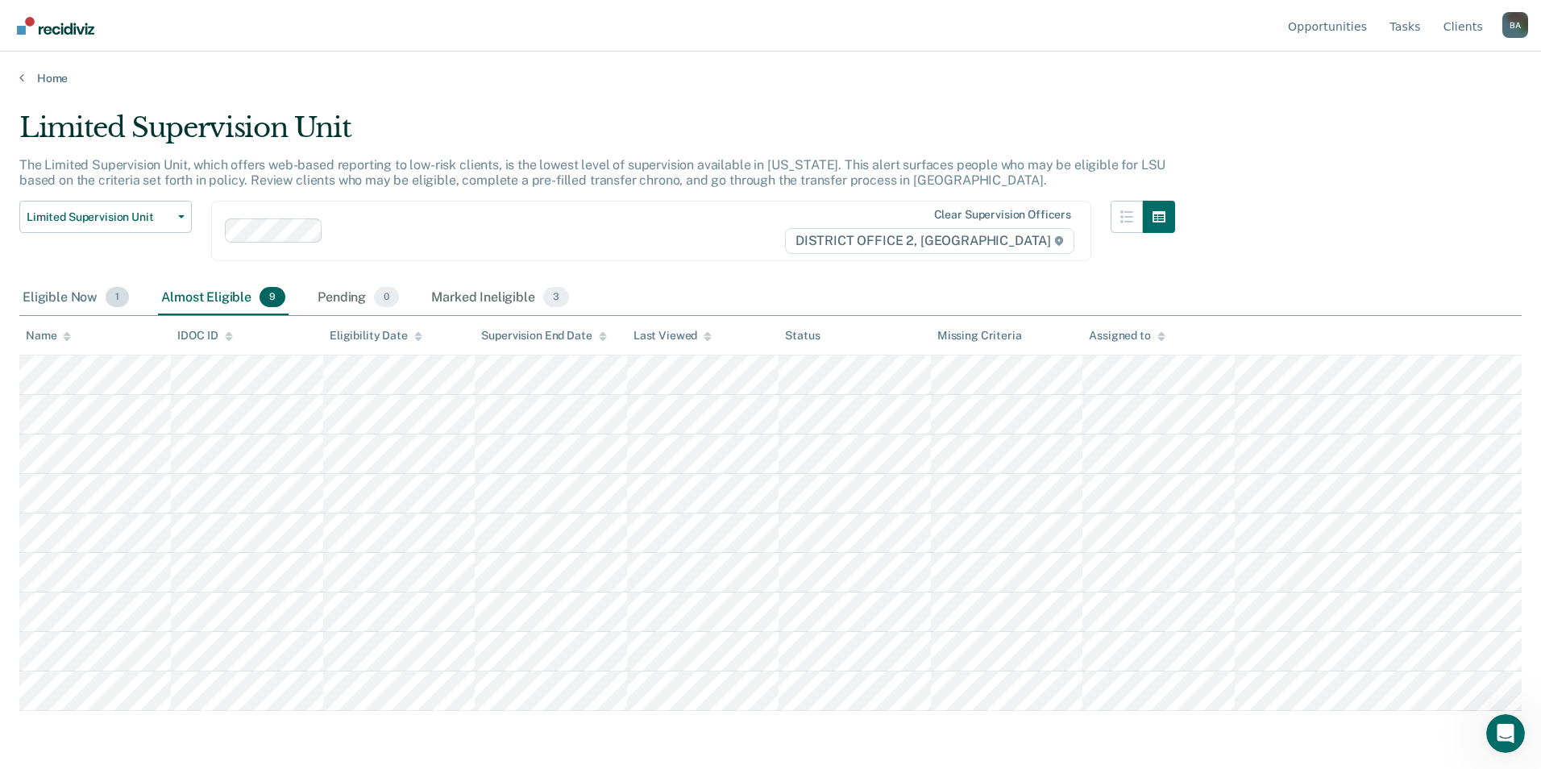
click at [62, 299] on div "Eligible Now 1" at bounding box center [75, 297] width 113 height 35
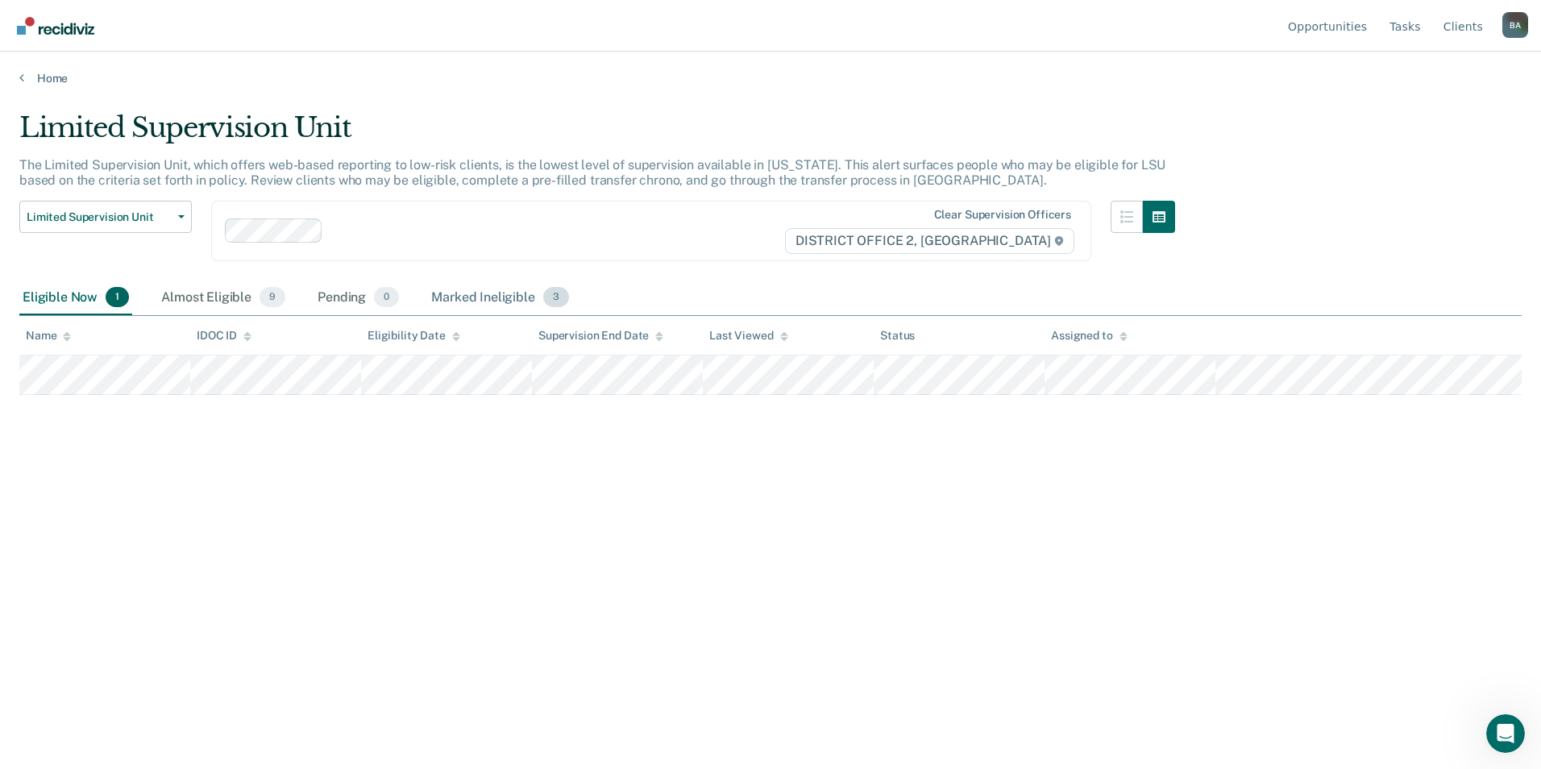
click at [512, 300] on div "Marked Ineligible 3" at bounding box center [500, 297] width 144 height 35
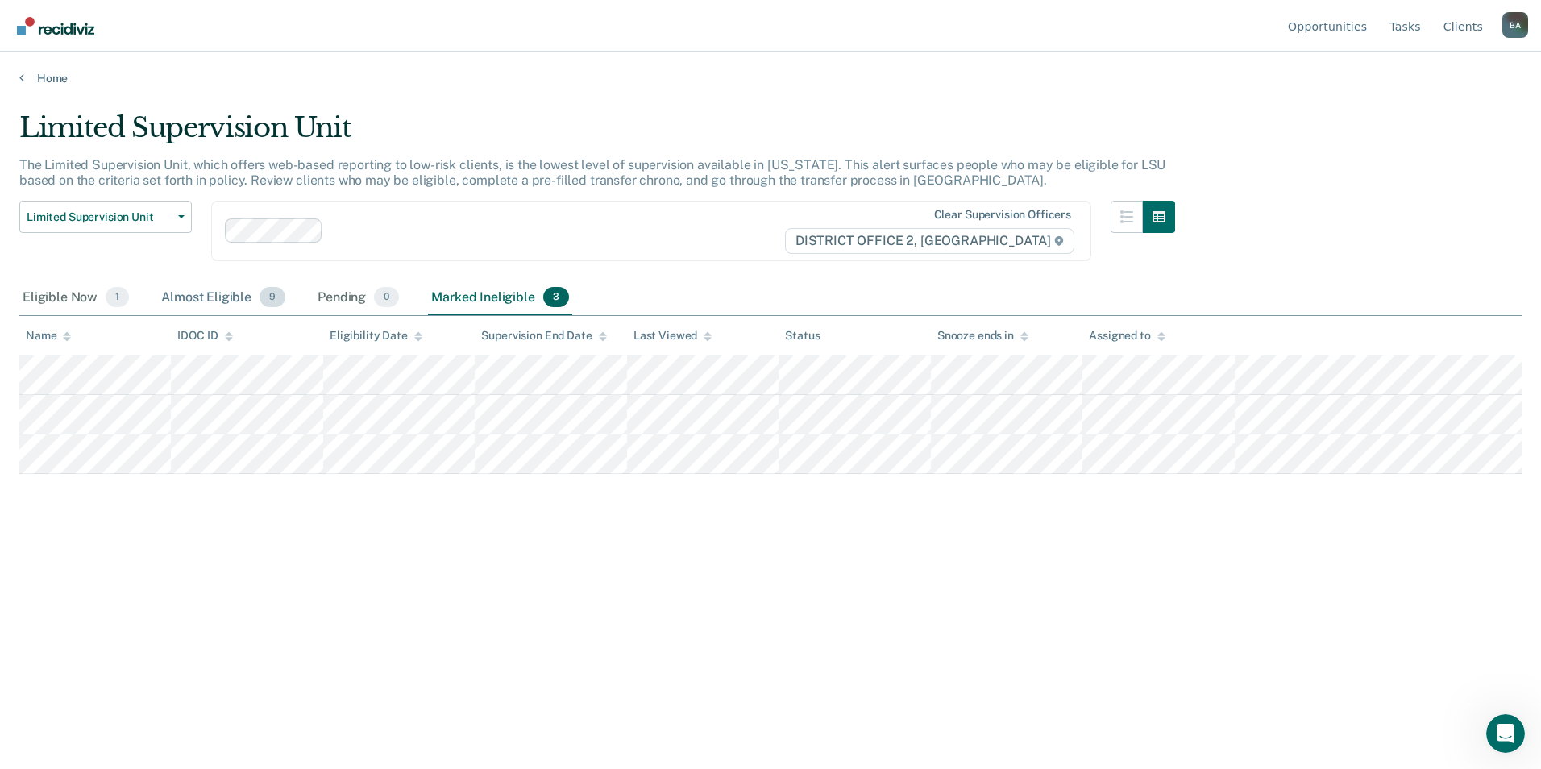
click at [217, 299] on div "Almost Eligible 9" at bounding box center [223, 297] width 131 height 35
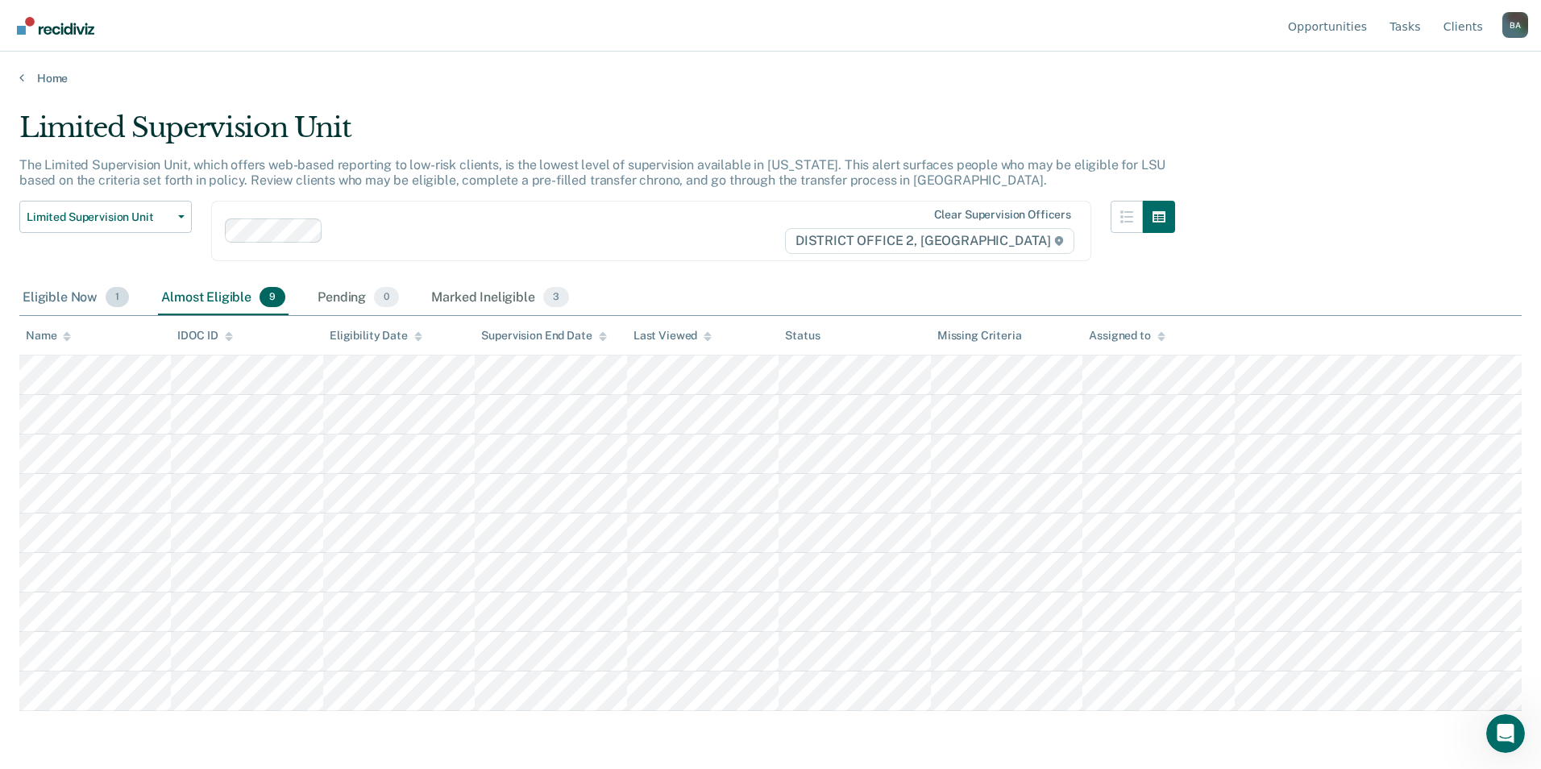
click at [30, 301] on div "Eligible Now 1" at bounding box center [75, 297] width 113 height 35
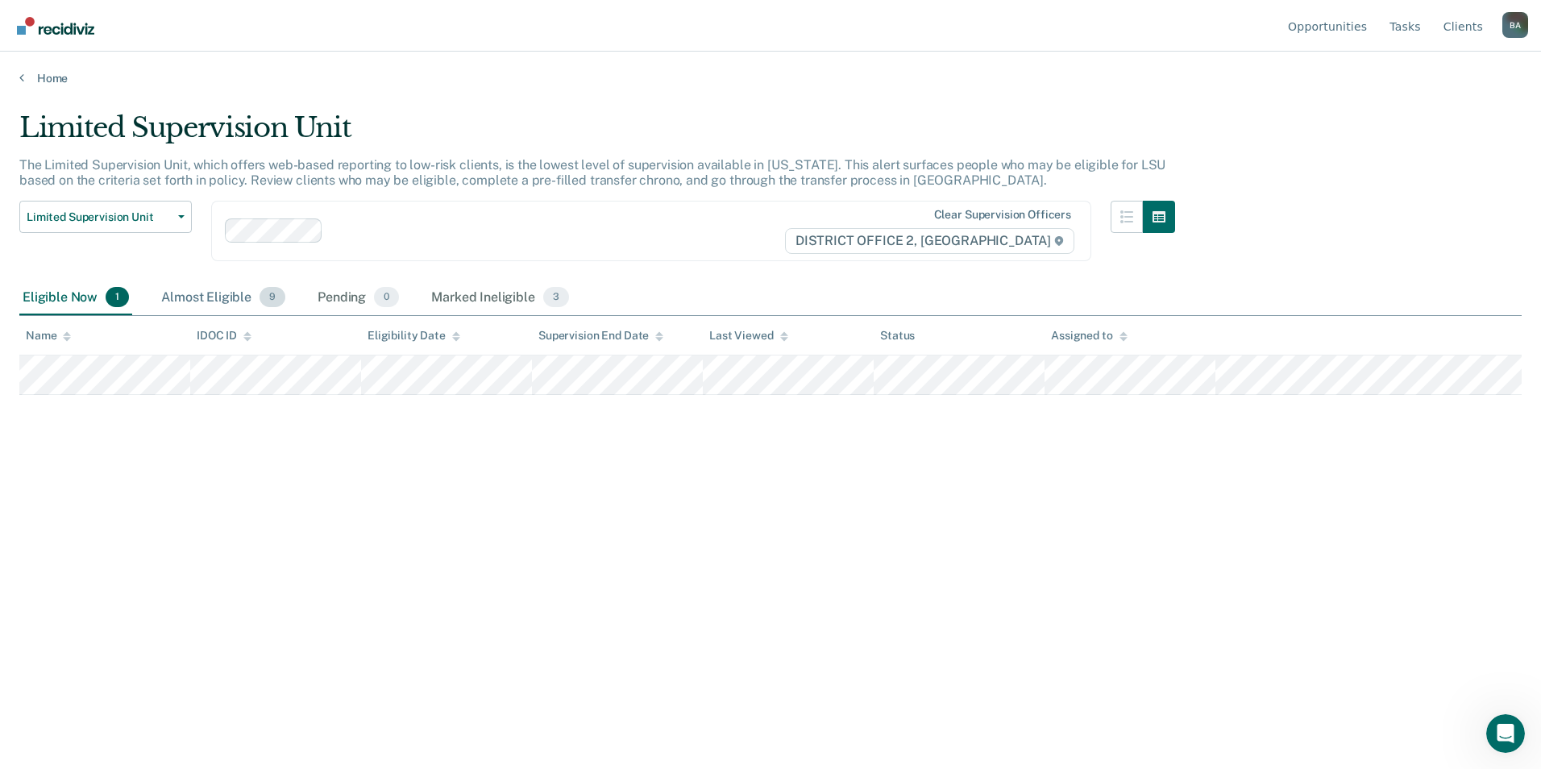
click at [215, 289] on div "Almost Eligible 9" at bounding box center [223, 297] width 131 height 35
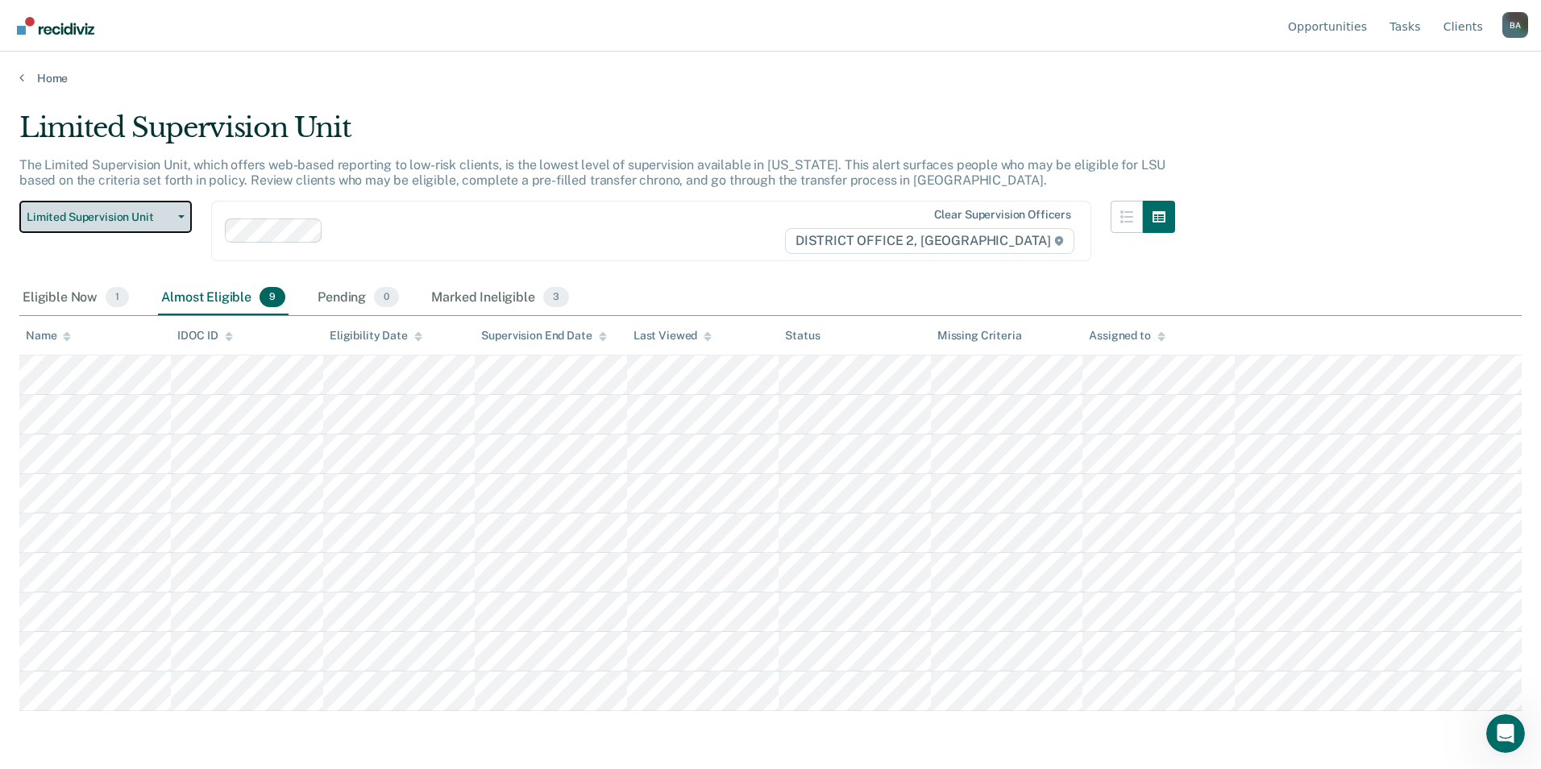
click at [185, 210] on button "Limited Supervision Unit" at bounding box center [105, 217] width 172 height 32
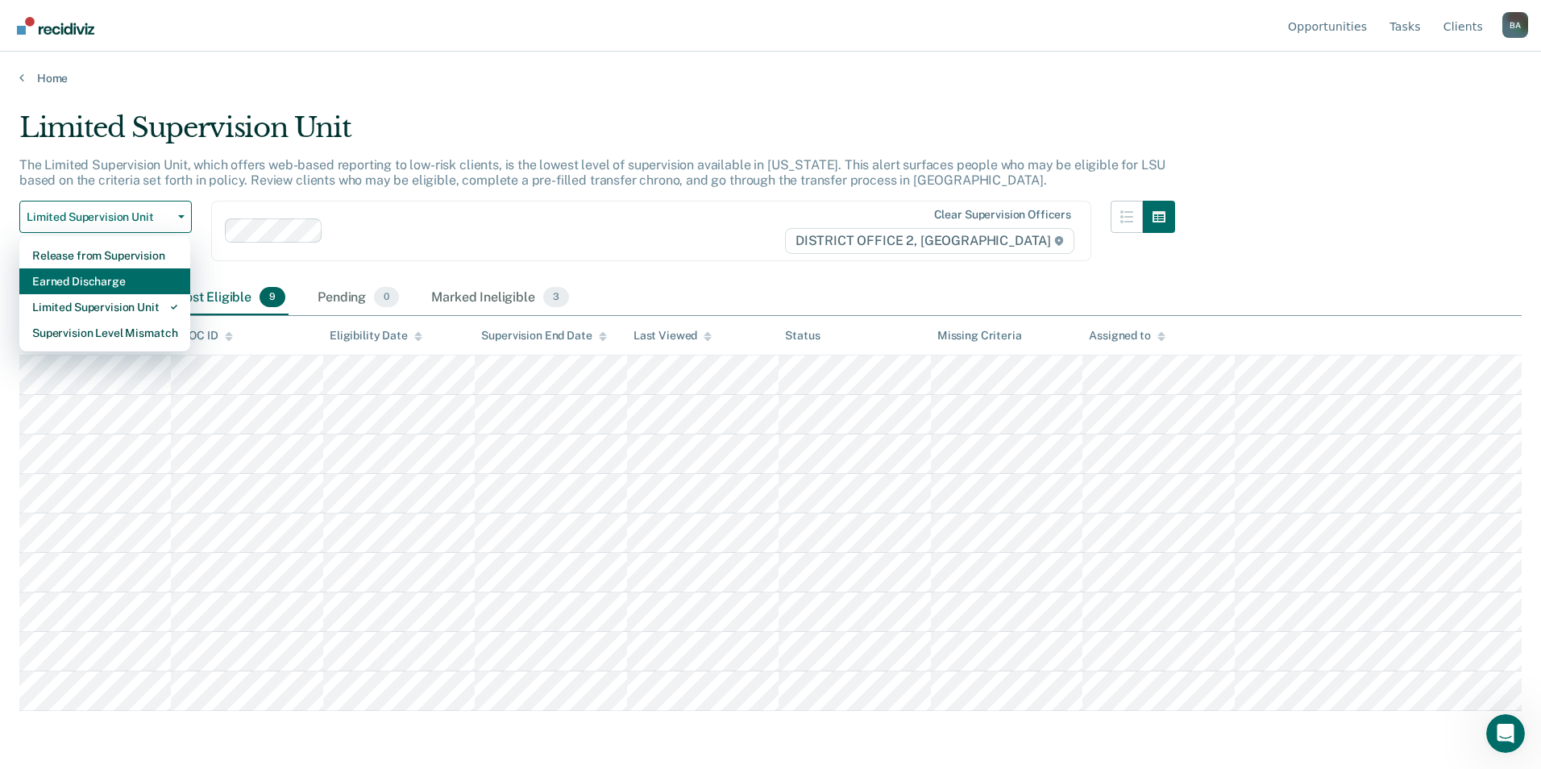
click at [128, 285] on div "Earned Discharge" at bounding box center [104, 281] width 145 height 26
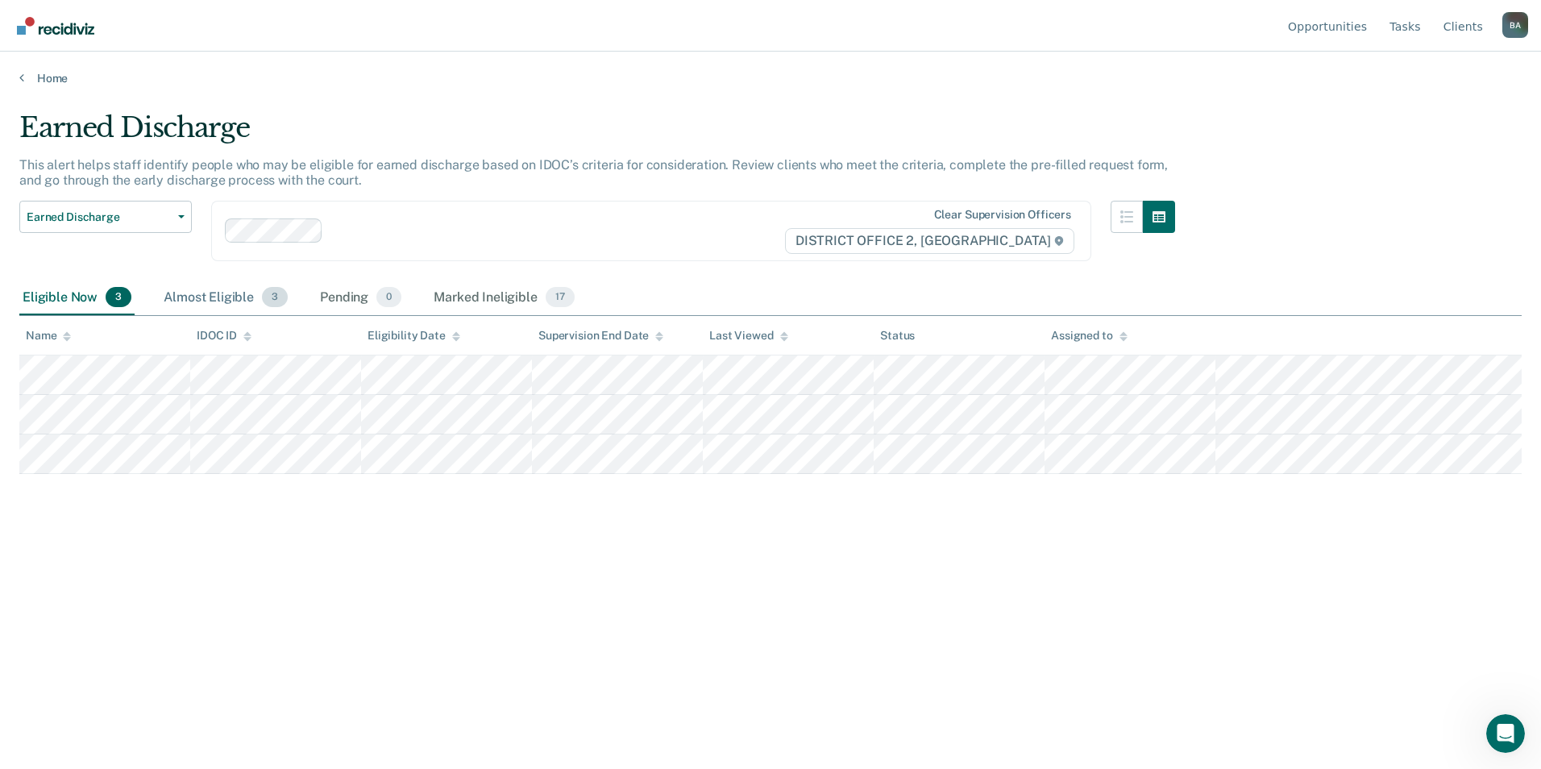
click at [224, 301] on div "Almost Eligible 3" at bounding box center [225, 297] width 131 height 35
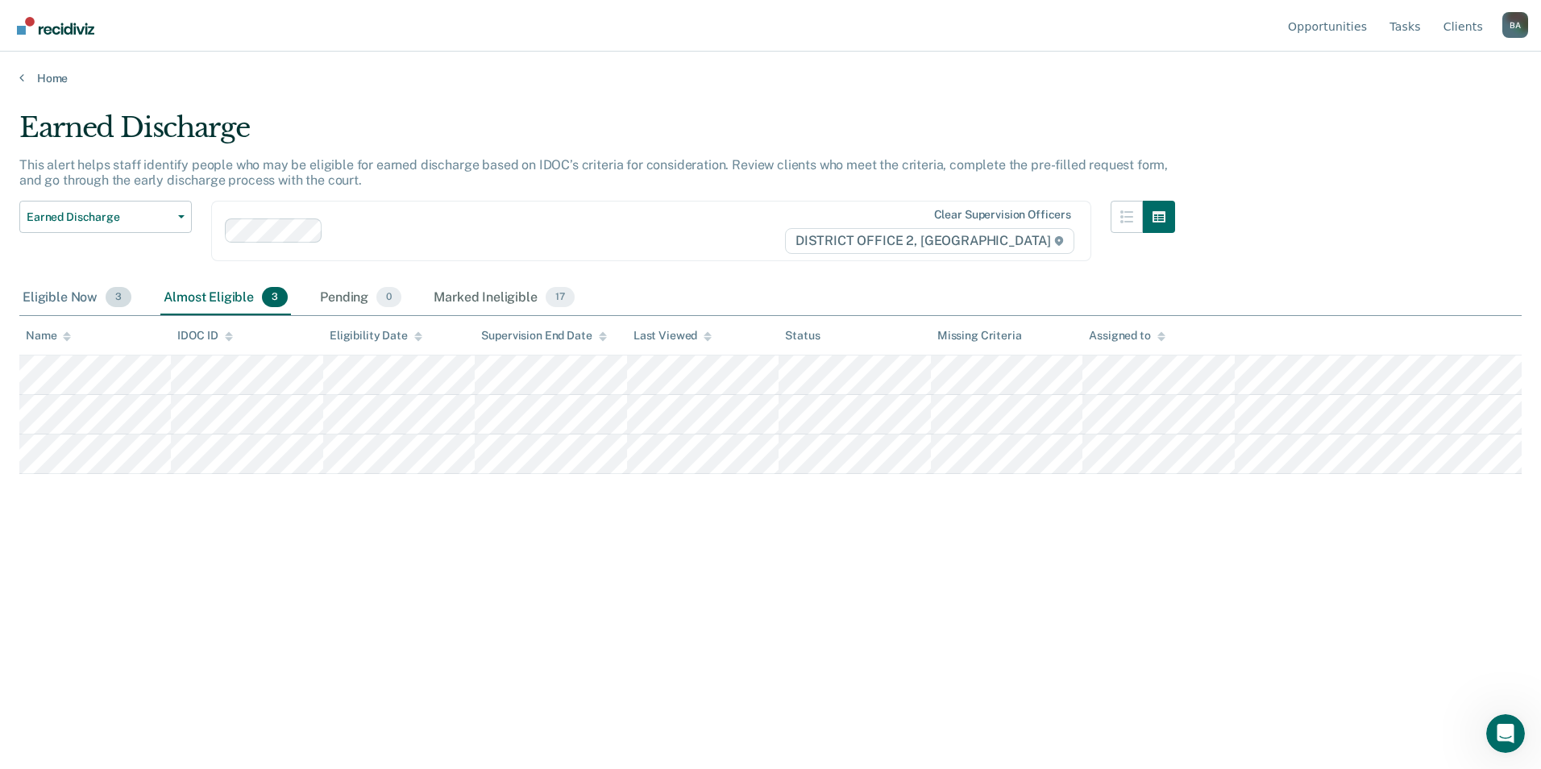
click at [85, 296] on div "Eligible Now 3" at bounding box center [76, 297] width 115 height 35
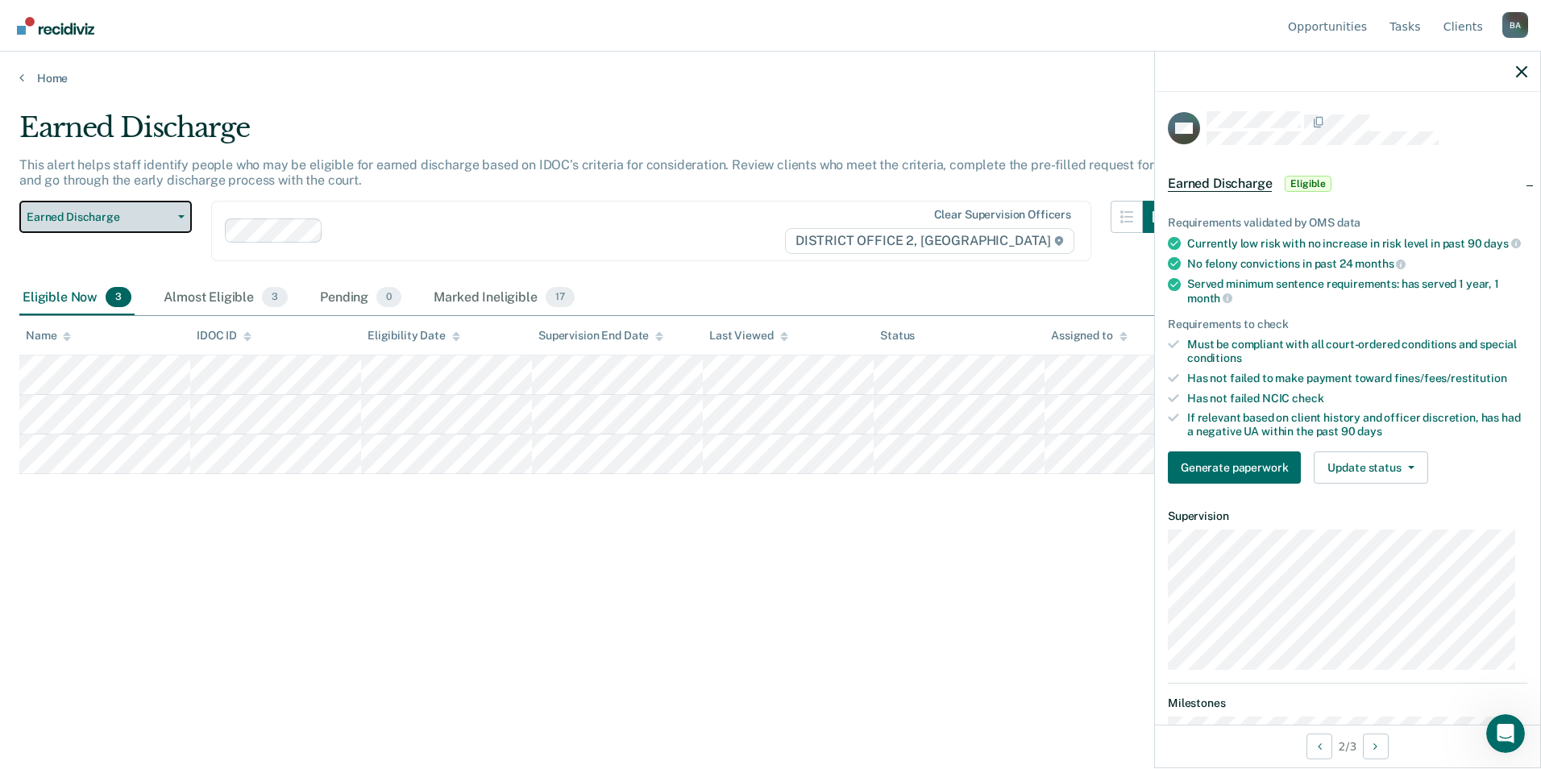
click at [180, 211] on button "Earned Discharge" at bounding box center [105, 217] width 172 height 32
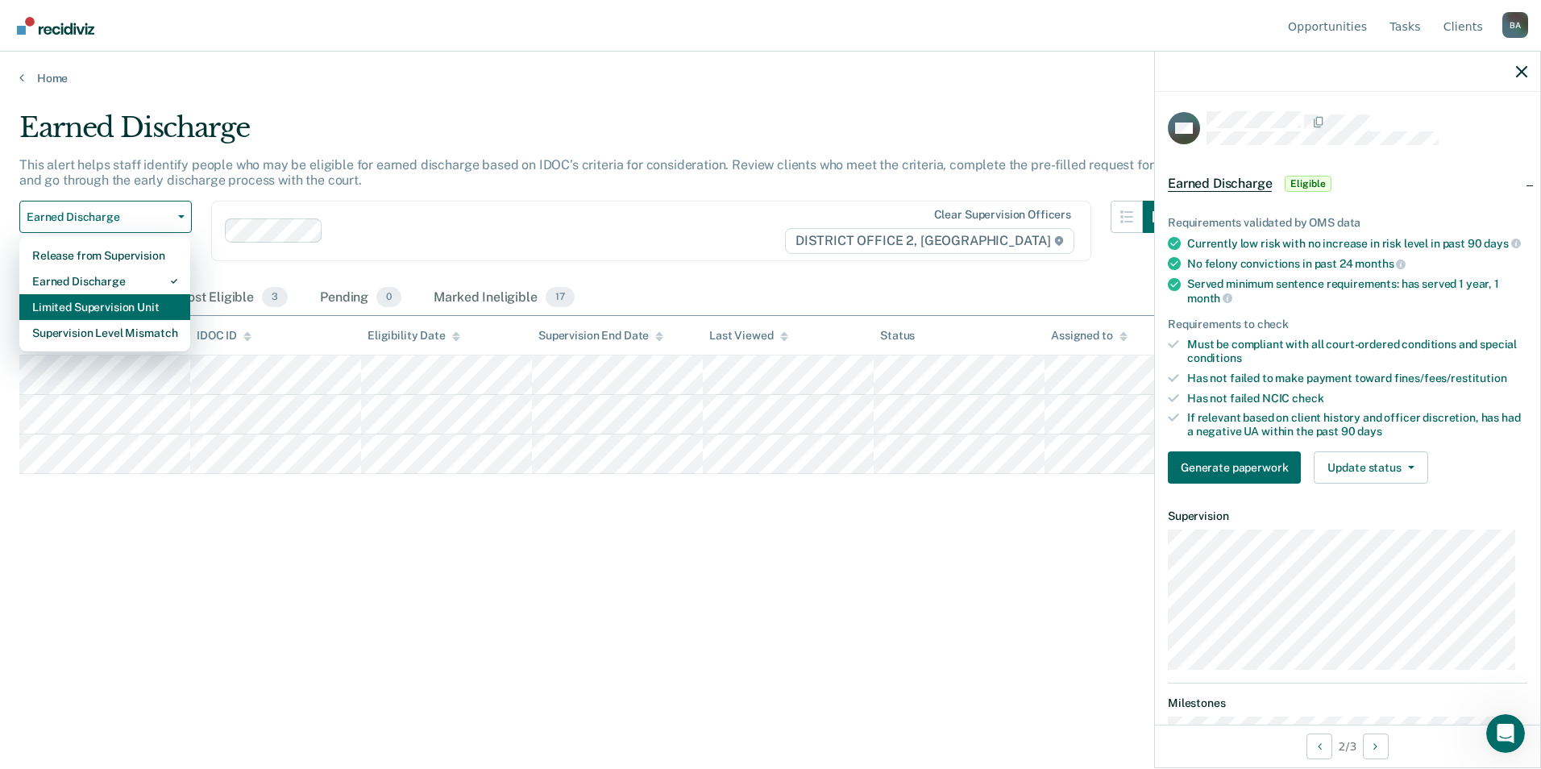
click at [106, 311] on div "Limited Supervision Unit" at bounding box center [104, 307] width 145 height 26
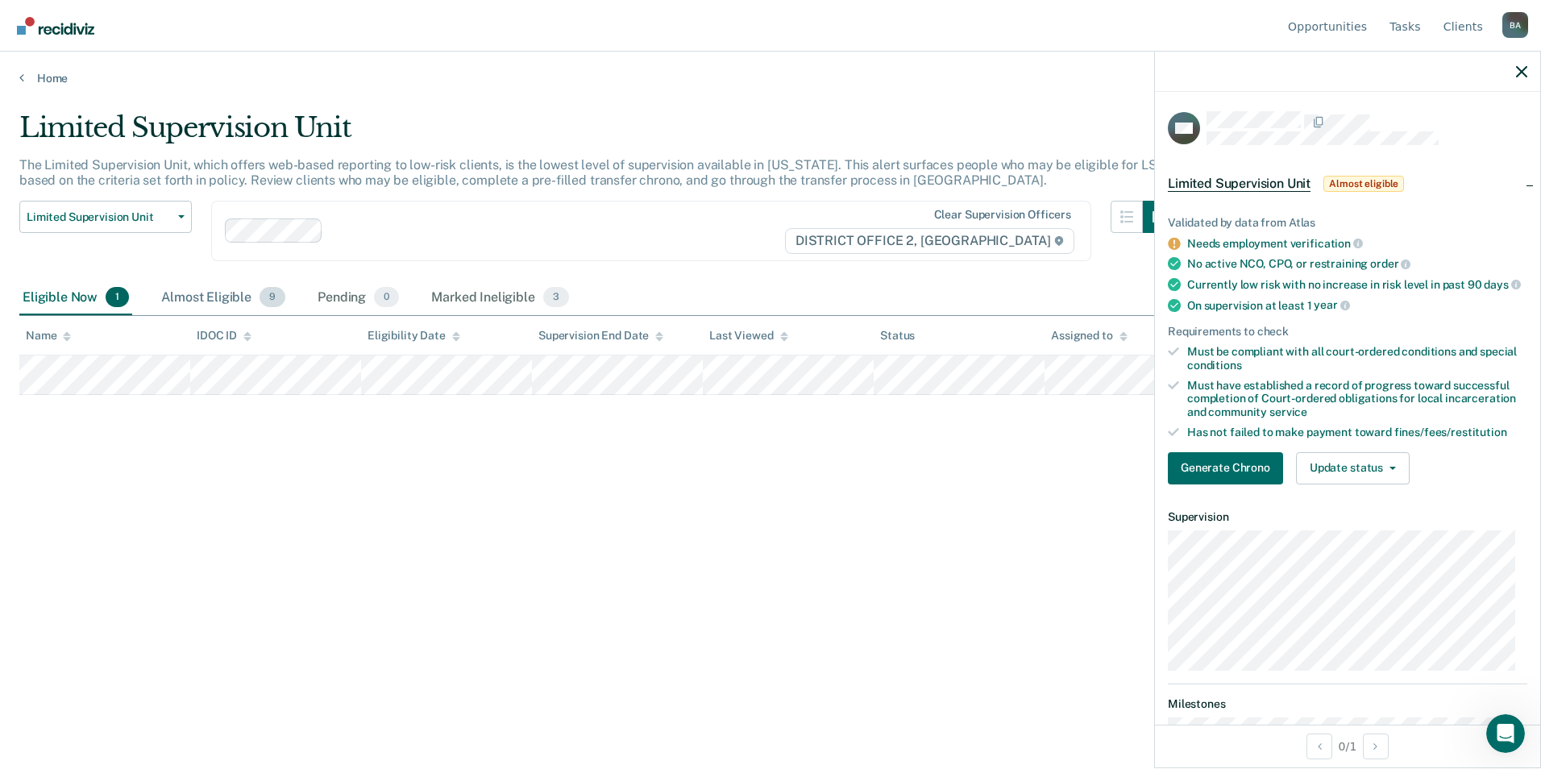
click at [202, 294] on div "Almost Eligible 9" at bounding box center [223, 297] width 131 height 35
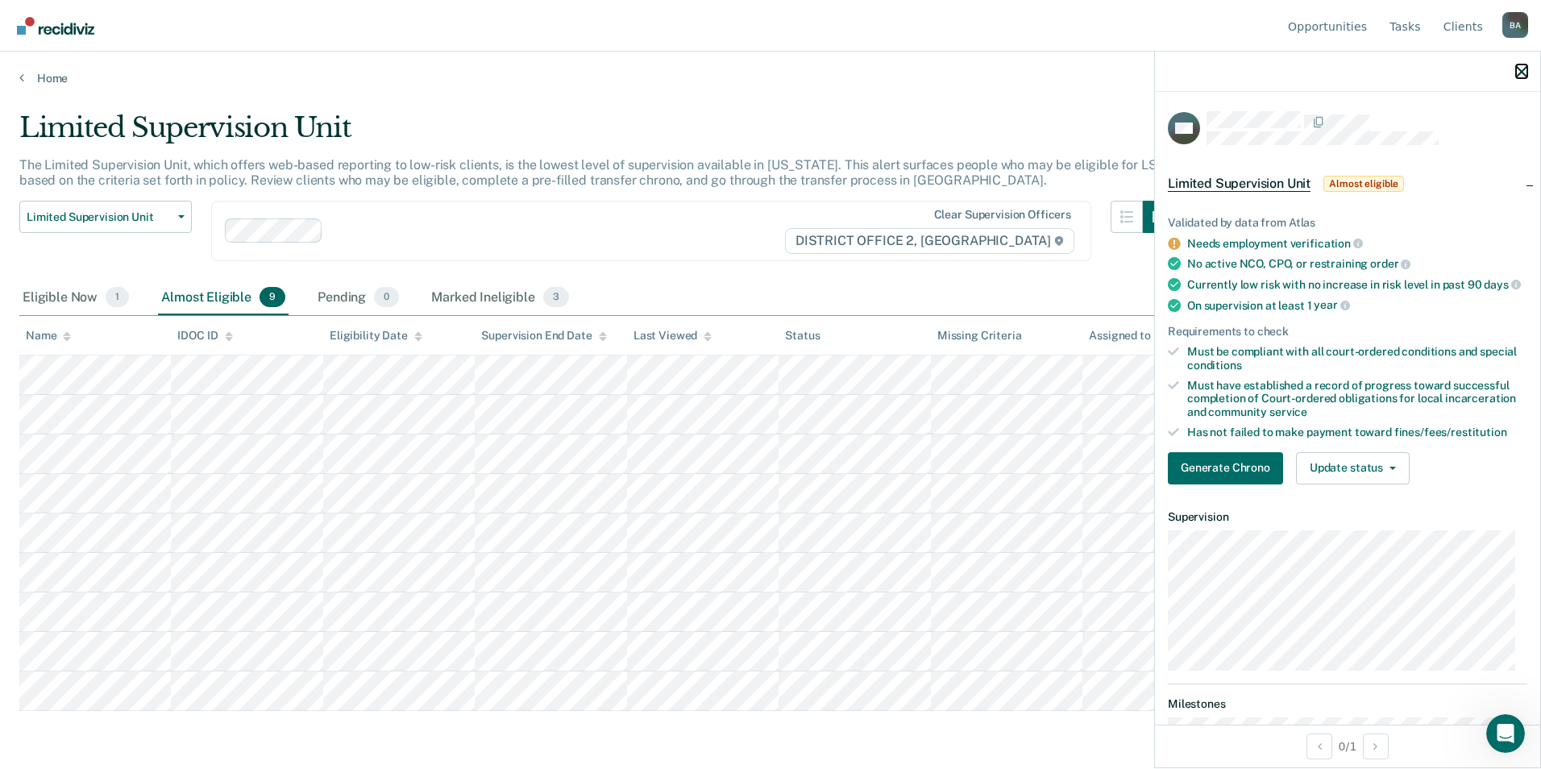
click at [1518, 70] on icon "button" at bounding box center [1521, 71] width 11 height 11
click at [171, 219] on span "Limited Supervision Unit" at bounding box center [99, 217] width 145 height 14
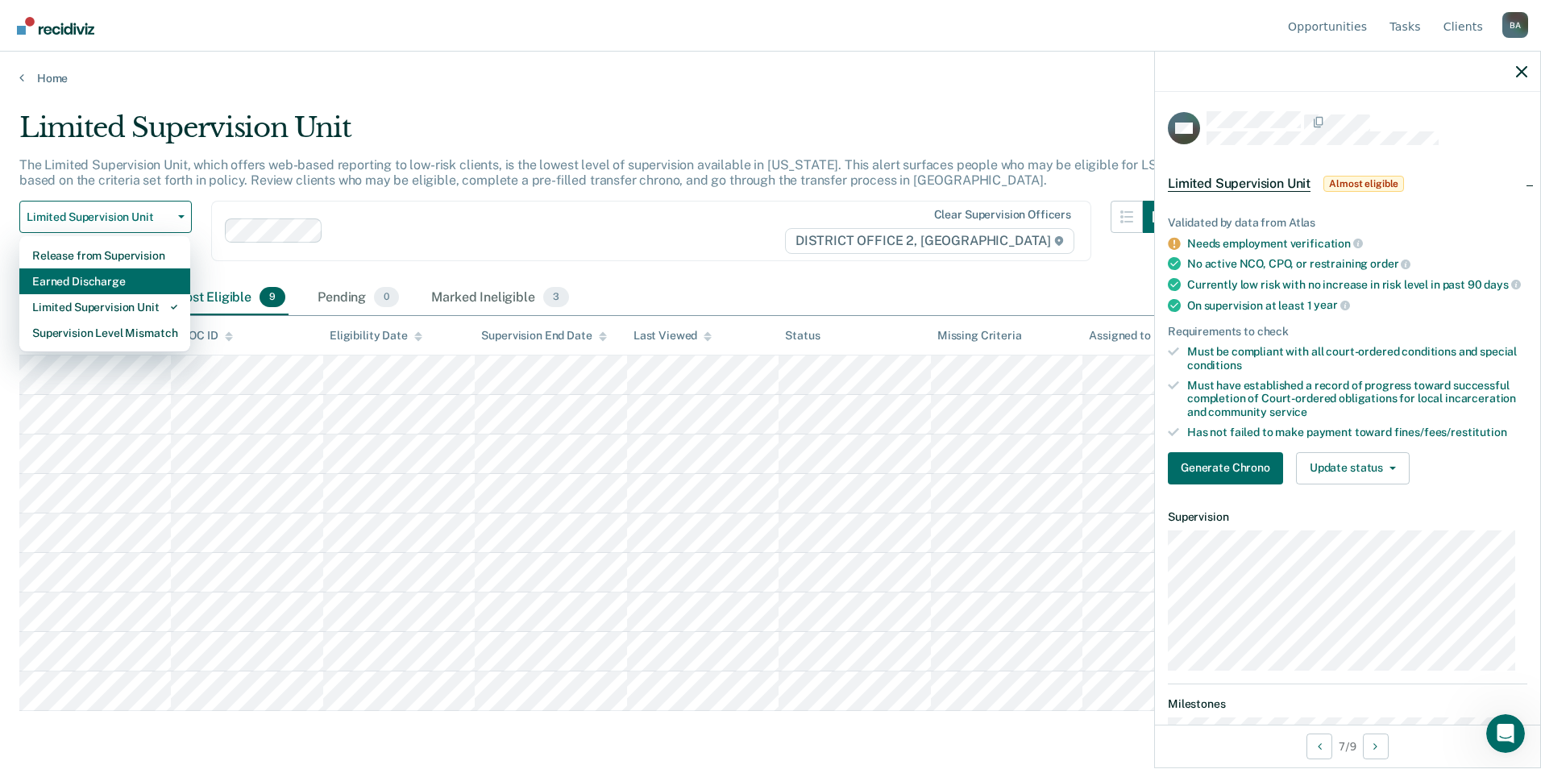
click at [123, 287] on div "Earned Discharge" at bounding box center [104, 281] width 145 height 26
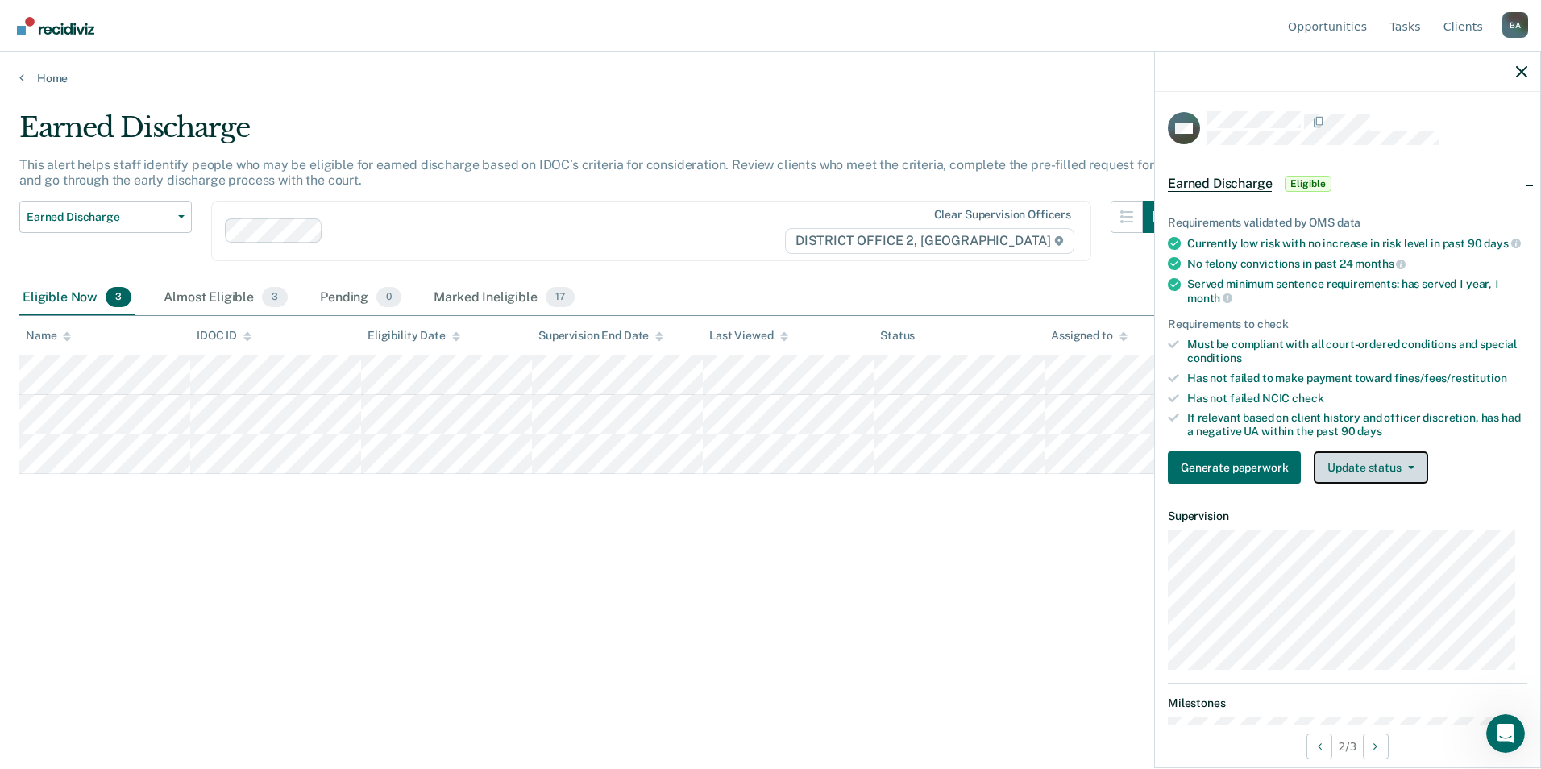
click at [1413, 475] on button "Update status" at bounding box center [1371, 467] width 114 height 32
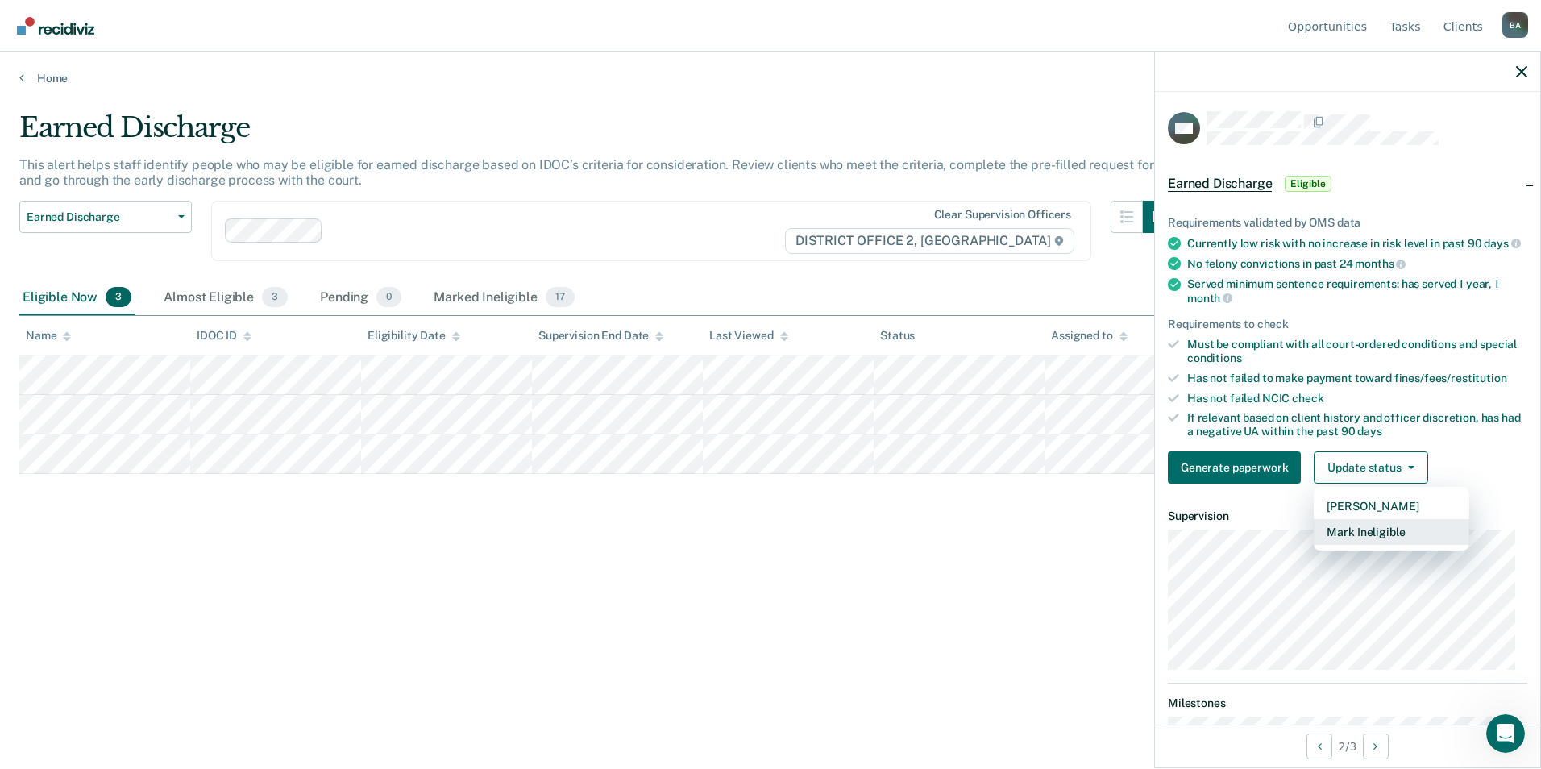
click at [1397, 545] on button "Mark Ineligible" at bounding box center [1392, 532] width 156 height 26
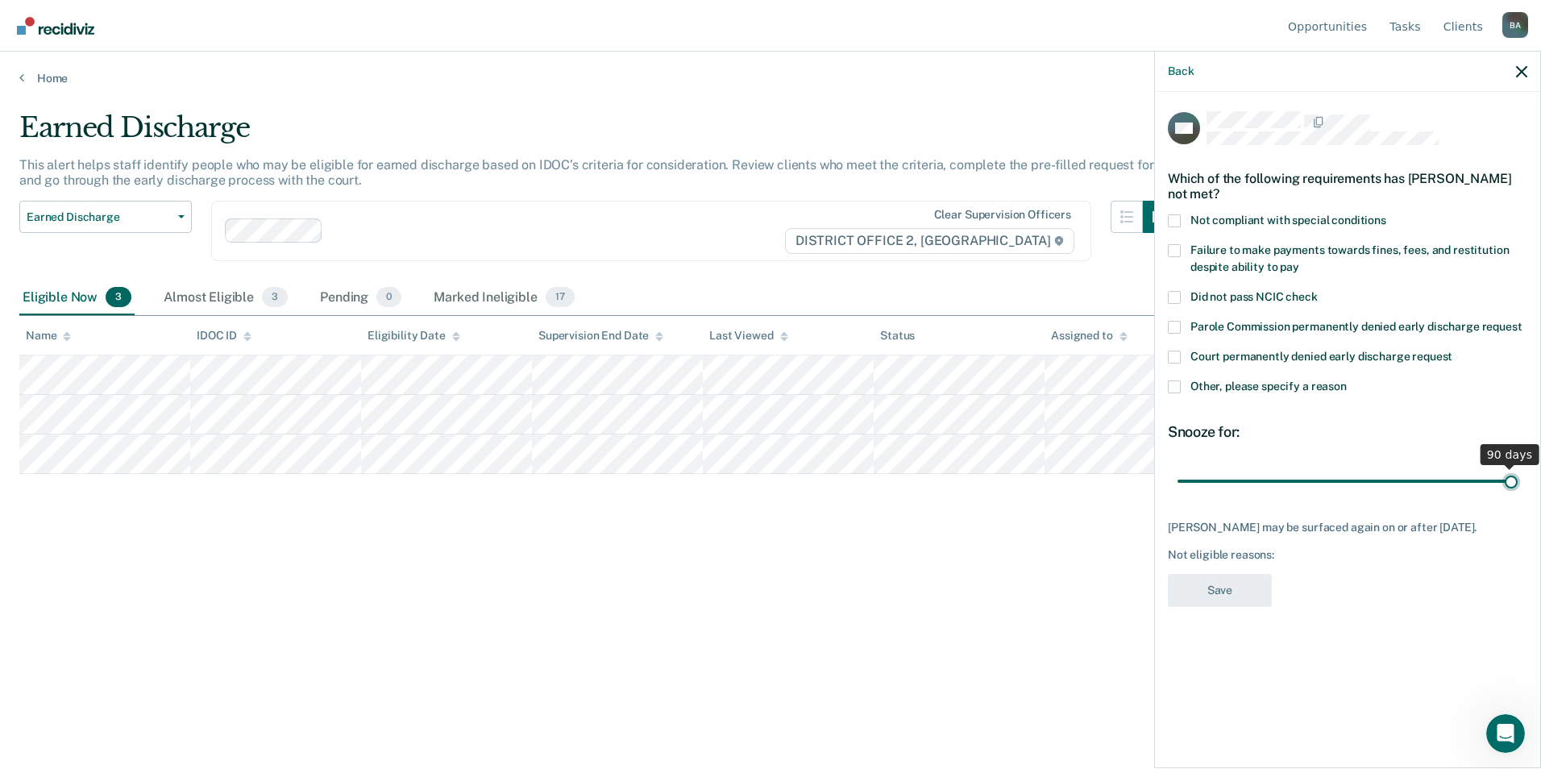
type input "90"
click at [1513, 477] on input "range" at bounding box center [1348, 481] width 340 height 28
click at [1173, 384] on span at bounding box center [1174, 386] width 13 height 13
click at [1347, 380] on input "Other, please specify a reason" at bounding box center [1347, 380] width 0 height 0
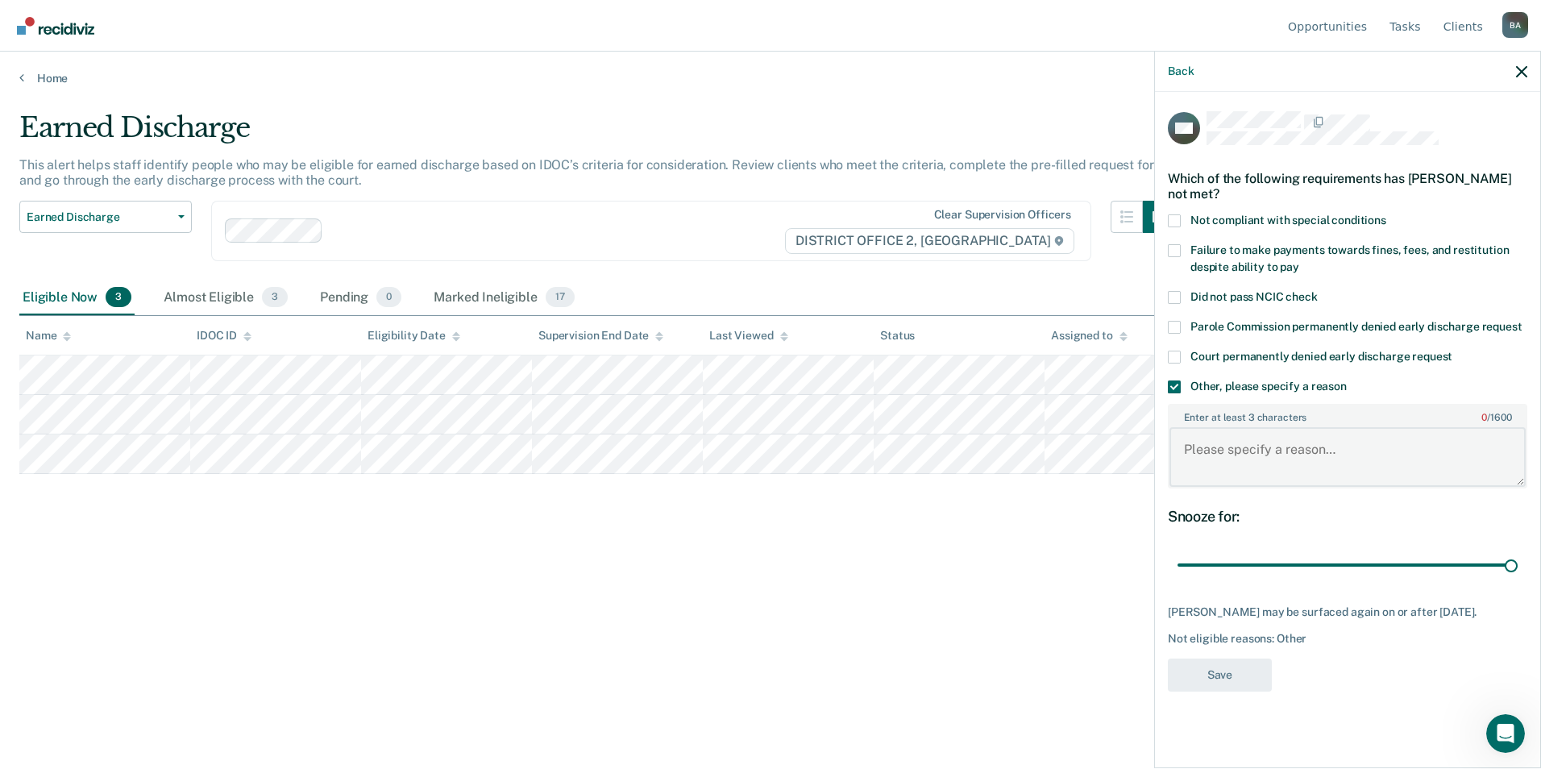
click at [1214, 450] on textarea "Enter at least 3 characters 0 / 1600" at bounding box center [1347, 457] width 356 height 60
type textarea "S"
type textarea "sentence length"
click at [1219, 666] on button "Save" at bounding box center [1220, 674] width 104 height 33
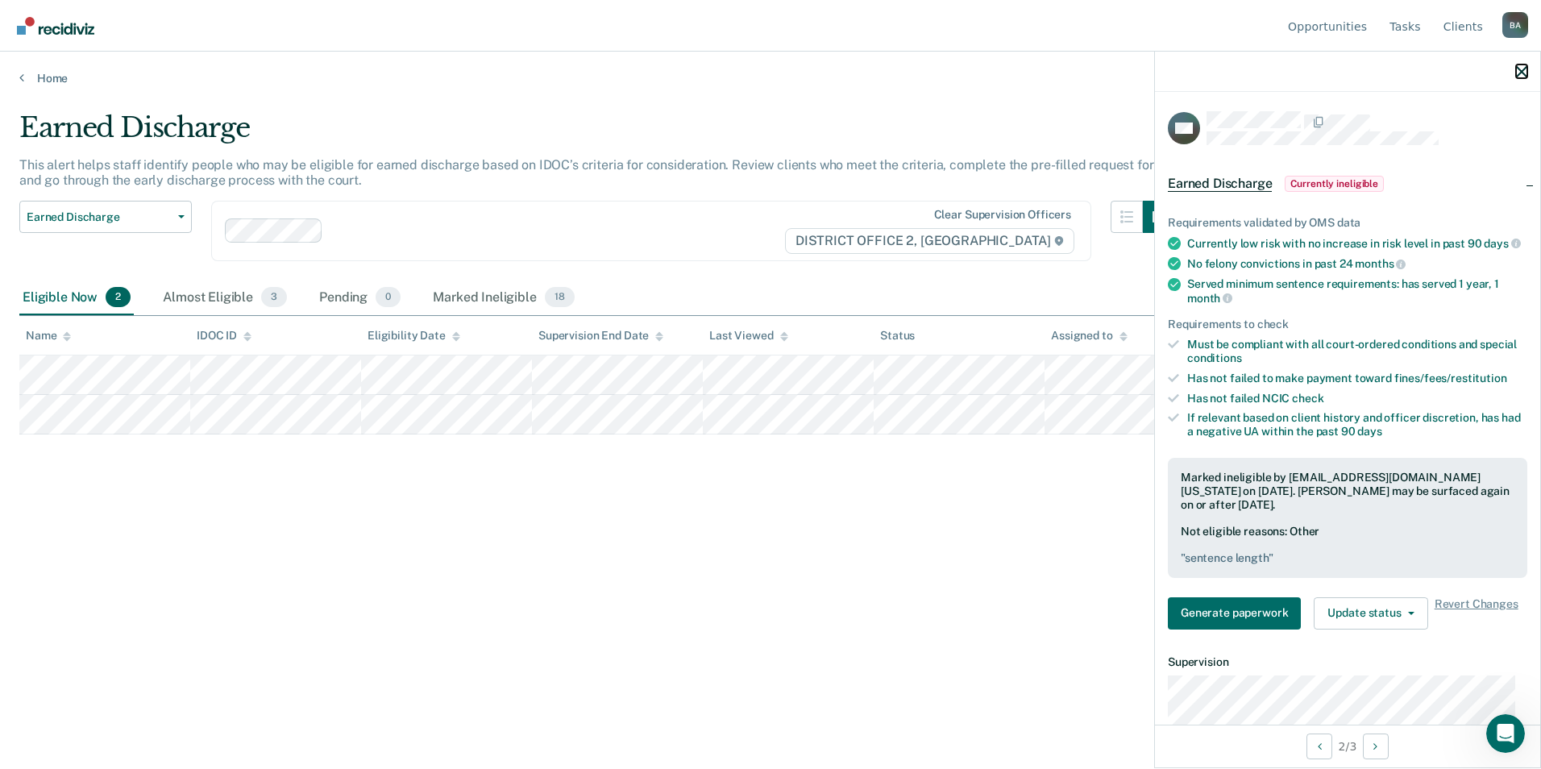
click at [1523, 73] on icon "button" at bounding box center [1521, 71] width 11 height 11
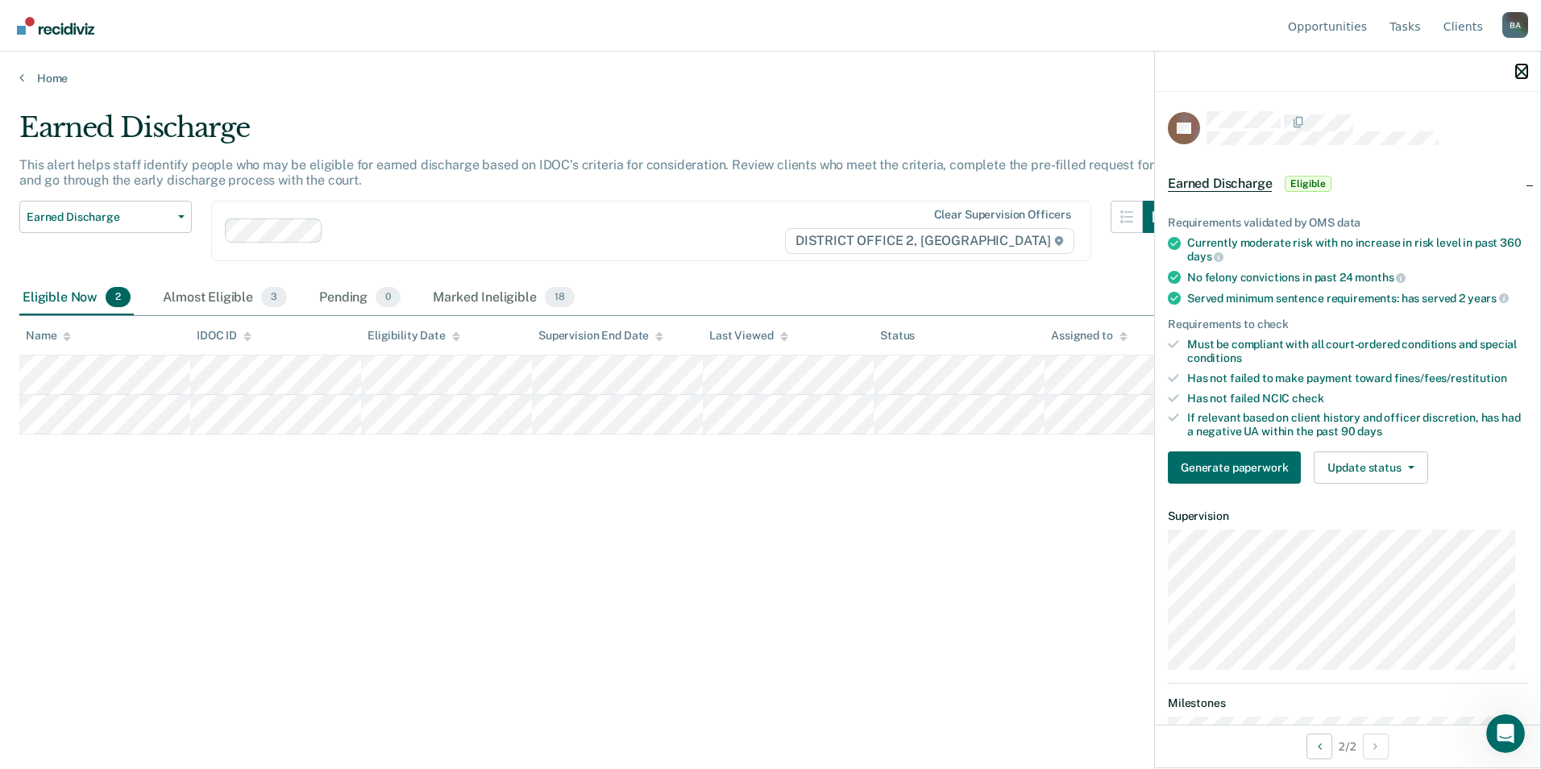
click at [1523, 70] on icon "button" at bounding box center [1521, 71] width 11 height 11
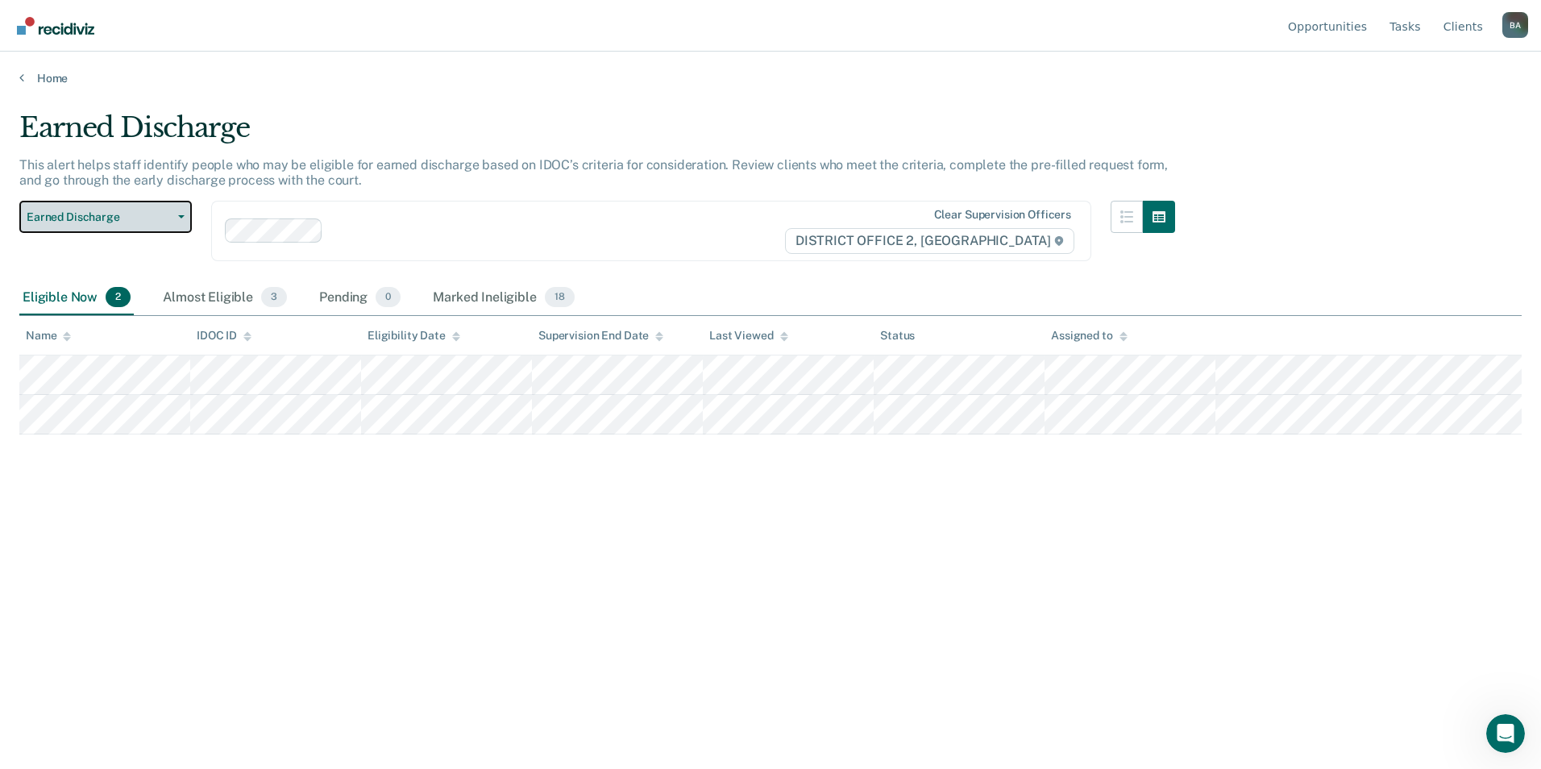
click at [157, 218] on span "Earned Discharge" at bounding box center [99, 217] width 145 height 14
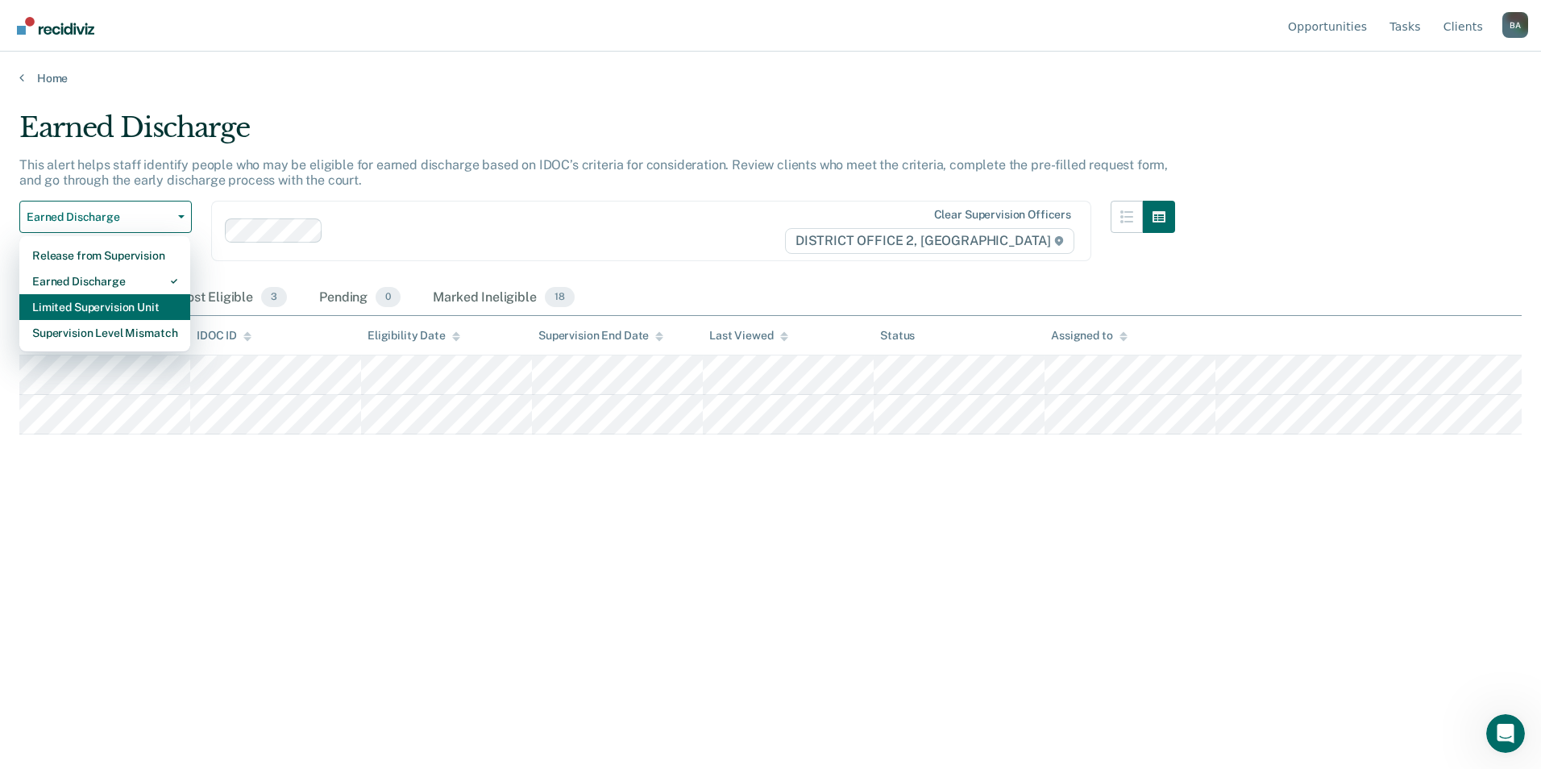
click at [123, 305] on div "Limited Supervision Unit" at bounding box center [104, 307] width 145 height 26
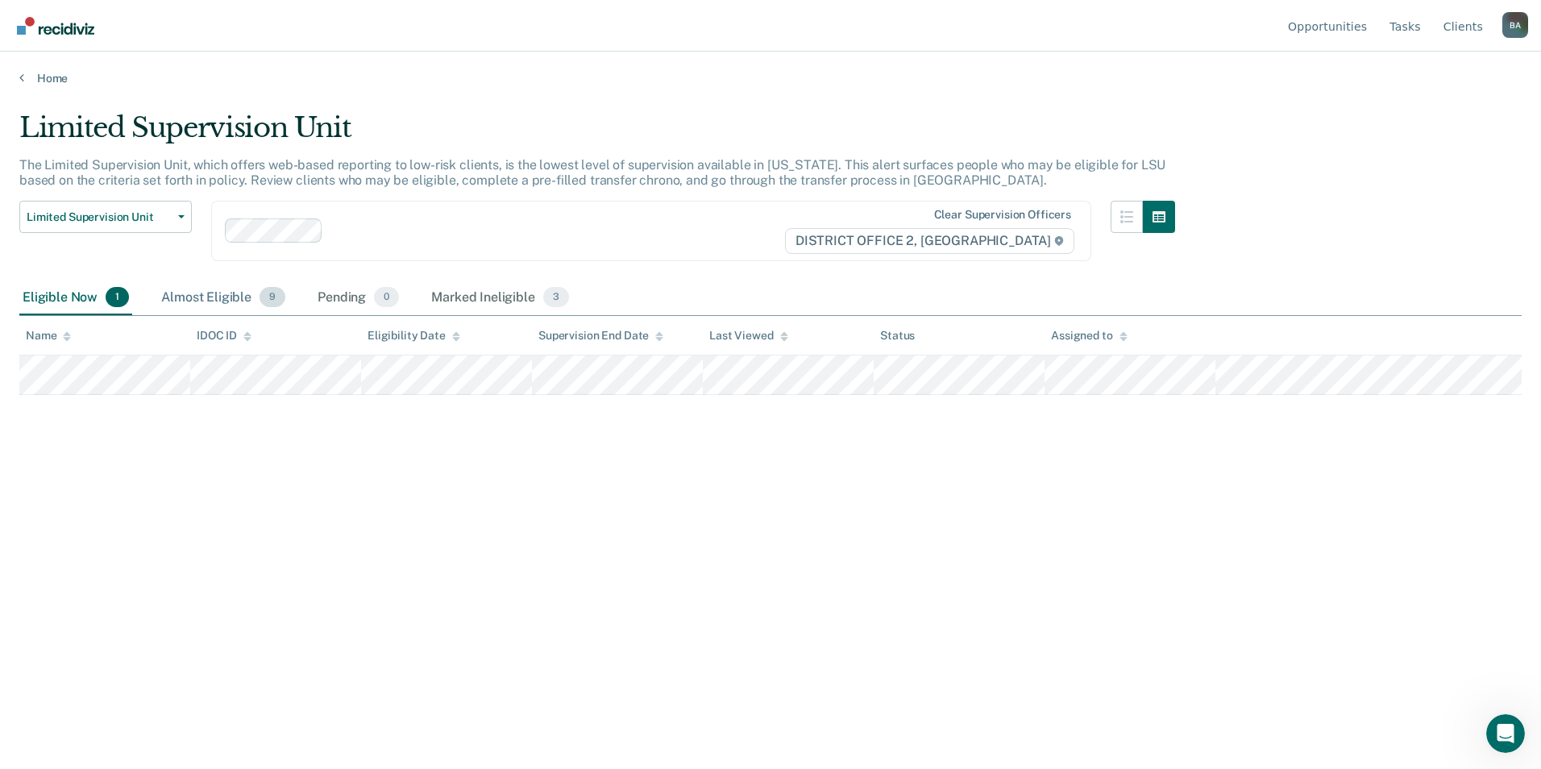
click at [210, 289] on div "Almost Eligible 9" at bounding box center [223, 297] width 131 height 35
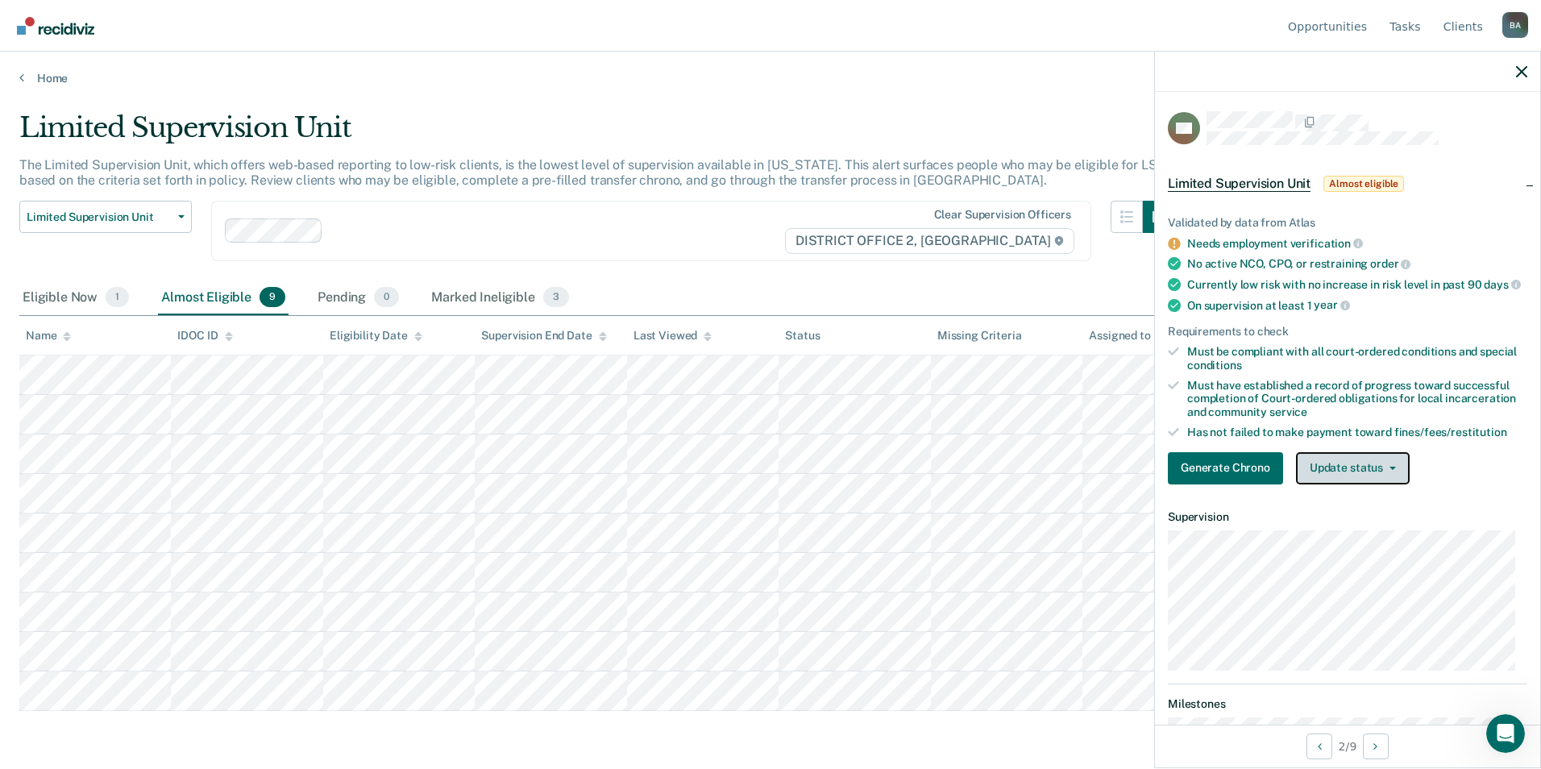
click at [1398, 477] on button "Update status" at bounding box center [1353, 468] width 114 height 32
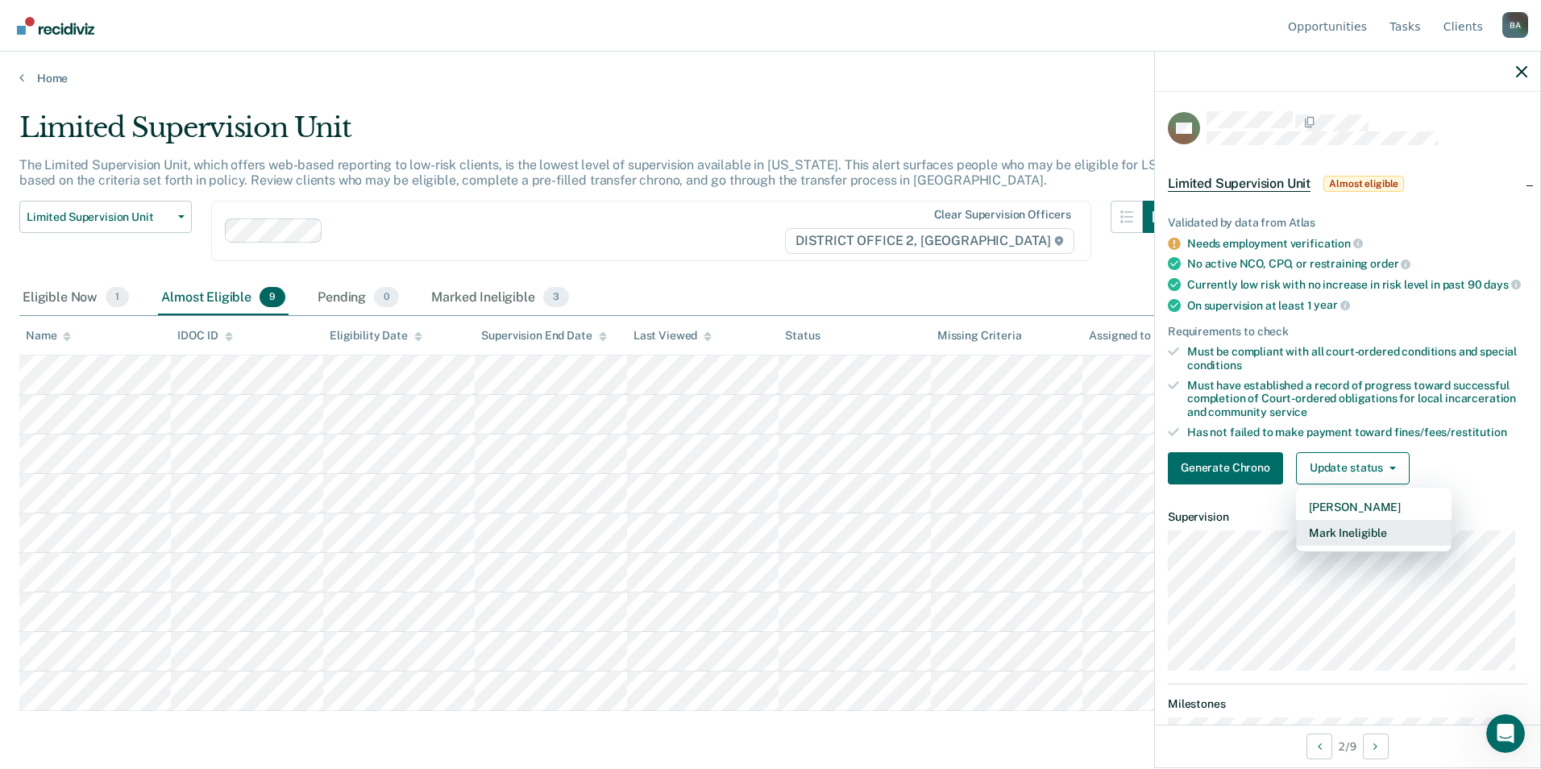
click at [1355, 545] on button "Mark Ineligible" at bounding box center [1374, 533] width 156 height 26
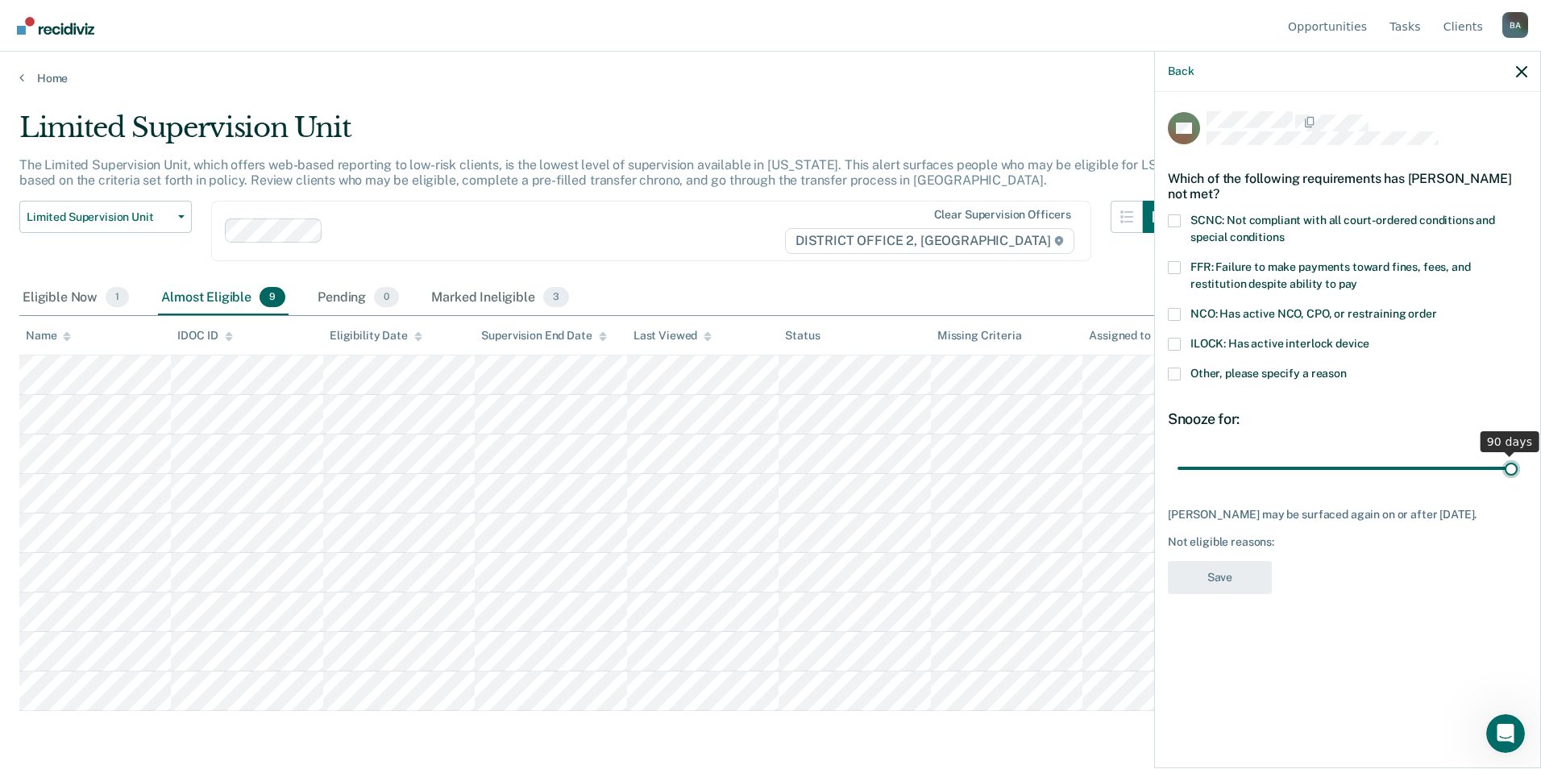
drag, startPoint x: 1289, startPoint y: 463, endPoint x: 1568, endPoint y: 463, distance: 279.7
type input "90"
click at [1518, 463] on input "range" at bounding box center [1348, 468] width 340 height 28
click at [1176, 372] on span at bounding box center [1174, 374] width 13 height 13
click at [1347, 368] on input "Other, please specify a reason" at bounding box center [1347, 368] width 0 height 0
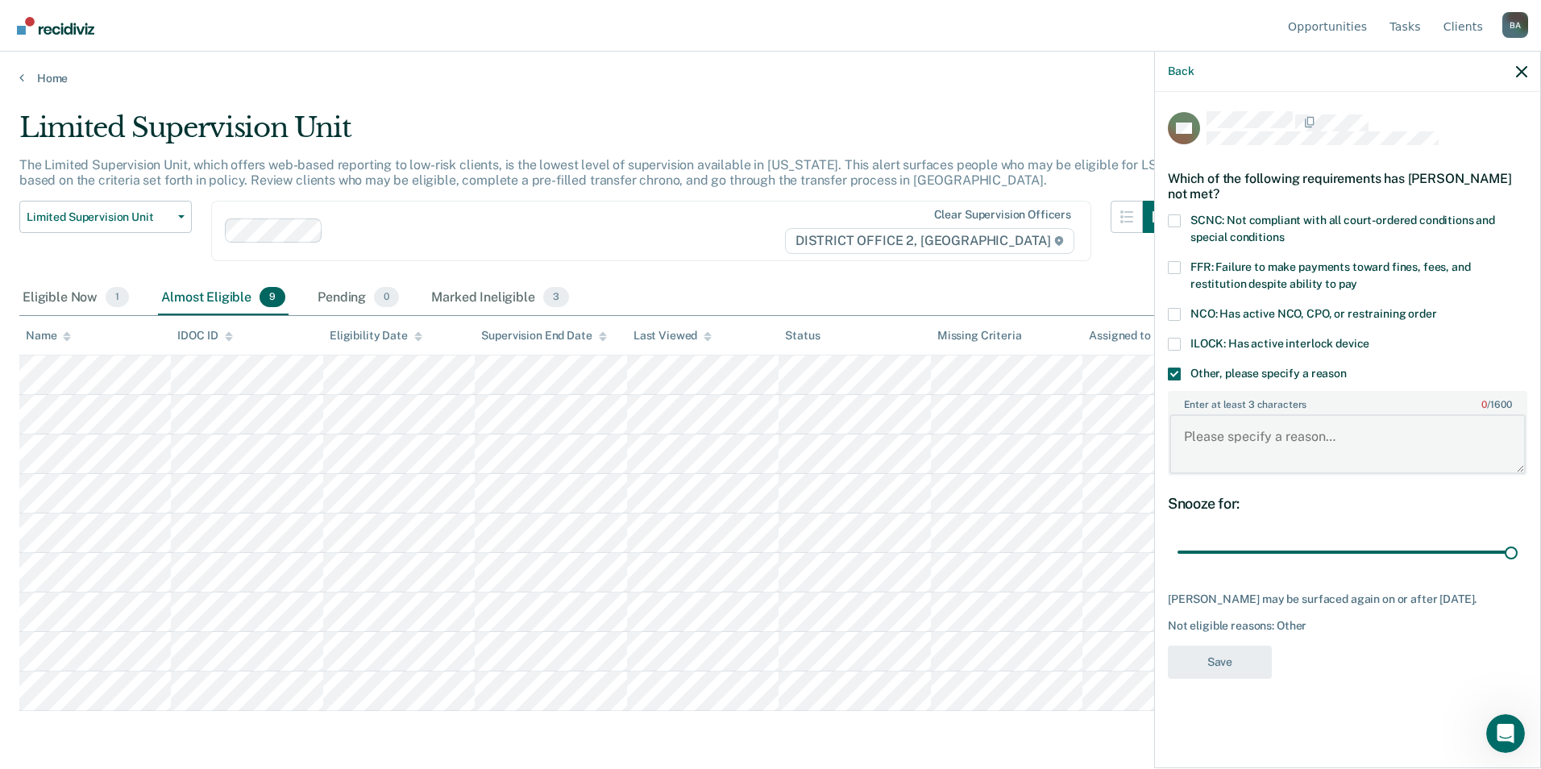
click at [1289, 437] on textarea "Enter at least 3 characters 0 / 1600" at bounding box center [1347, 444] width 356 height 60
type textarea "WA warrant"
click at [1227, 662] on button "Save" at bounding box center [1220, 662] width 104 height 33
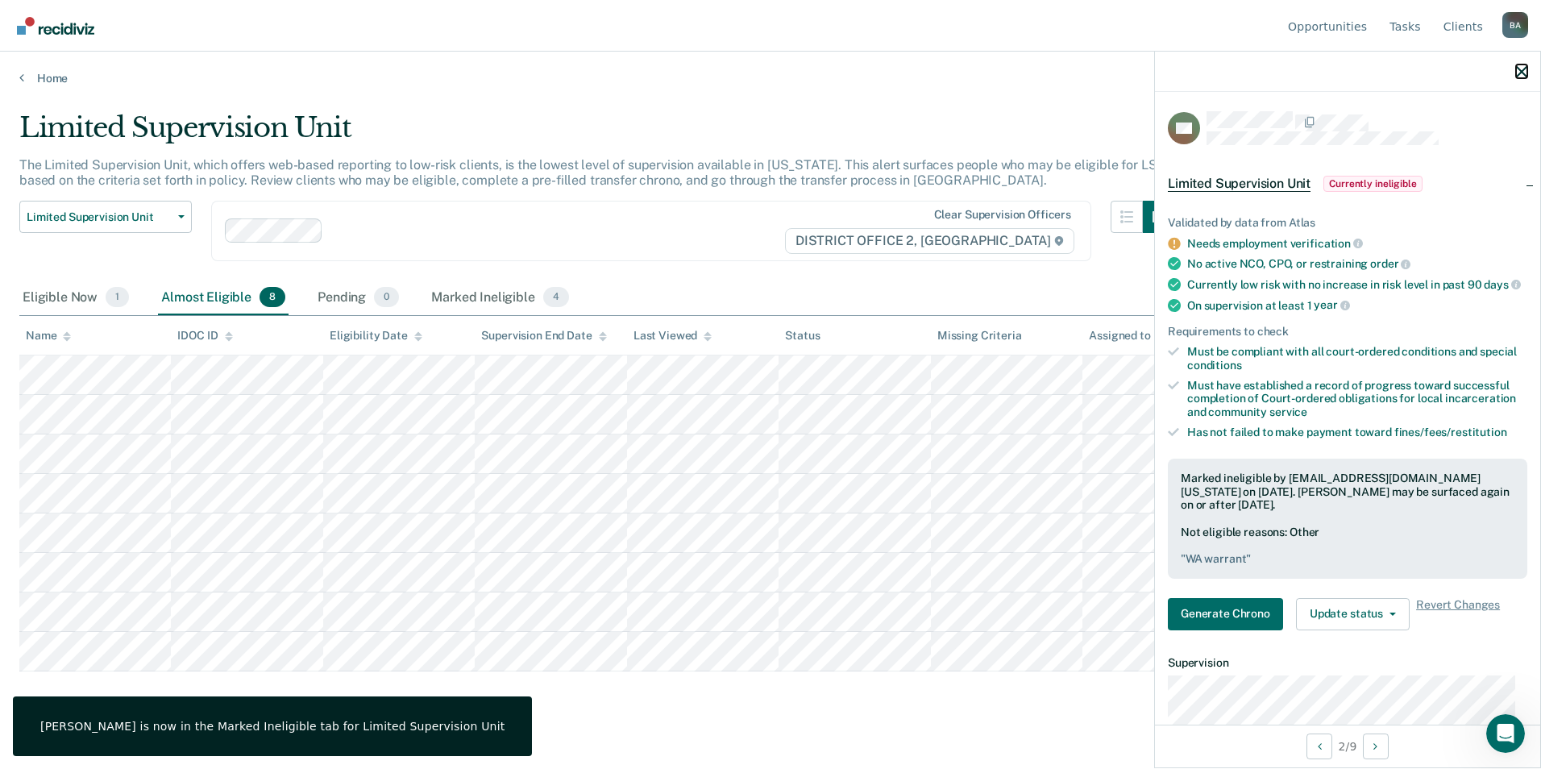
click at [1521, 70] on icon "button" at bounding box center [1521, 71] width 11 height 11
